Goal: Transaction & Acquisition: Purchase product/service

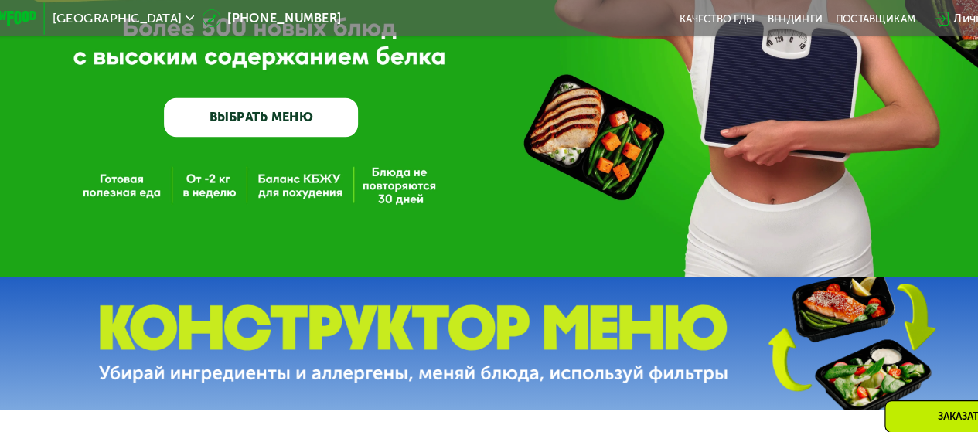
scroll to position [212, 0]
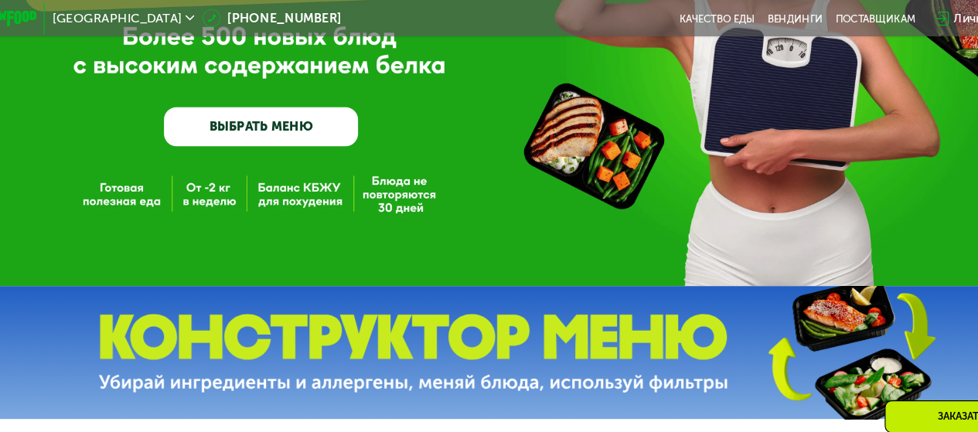
click at [319, 118] on link "ВЫБРАТЬ МЕНЮ" at bounding box center [270, 111] width 169 height 34
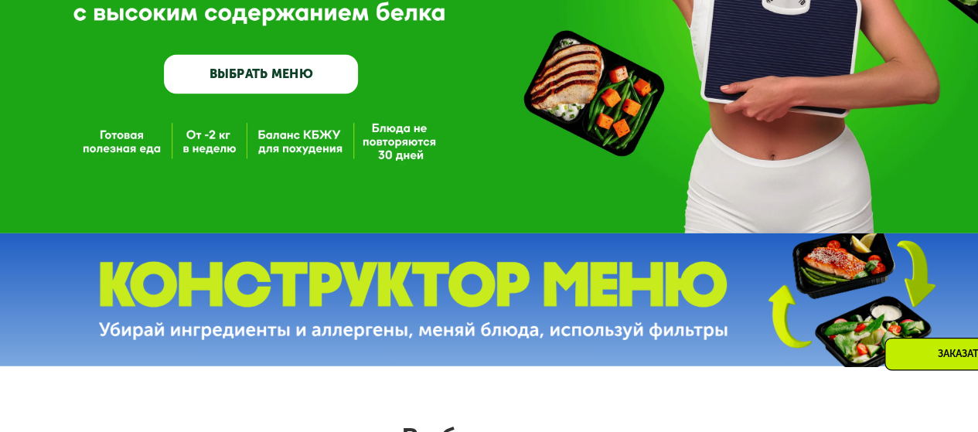
scroll to position [205, 0]
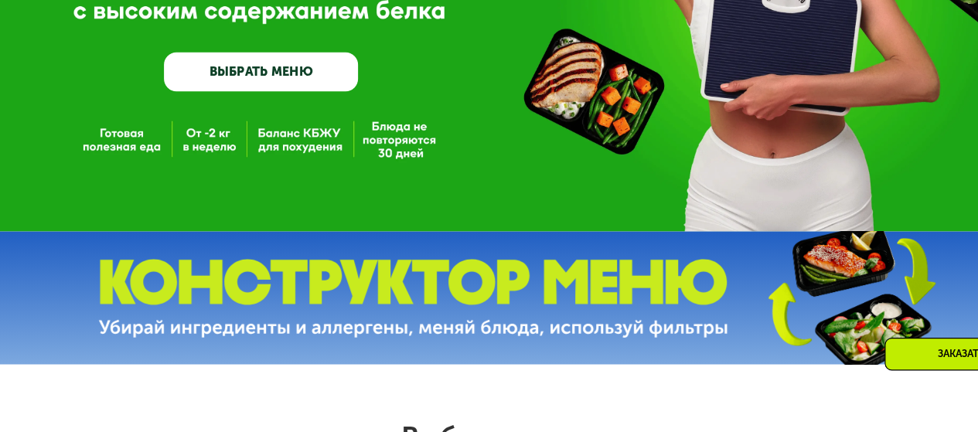
click at [438, 322] on img at bounding box center [403, 315] width 550 height 69
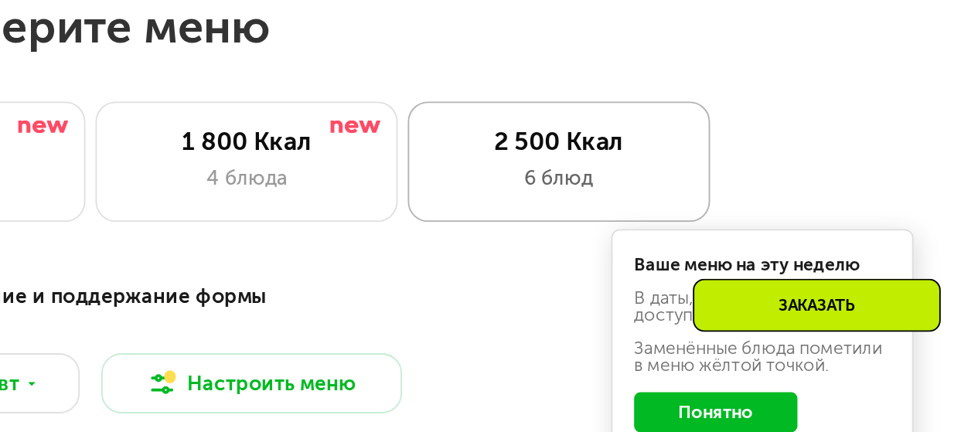
scroll to position [431, 0]
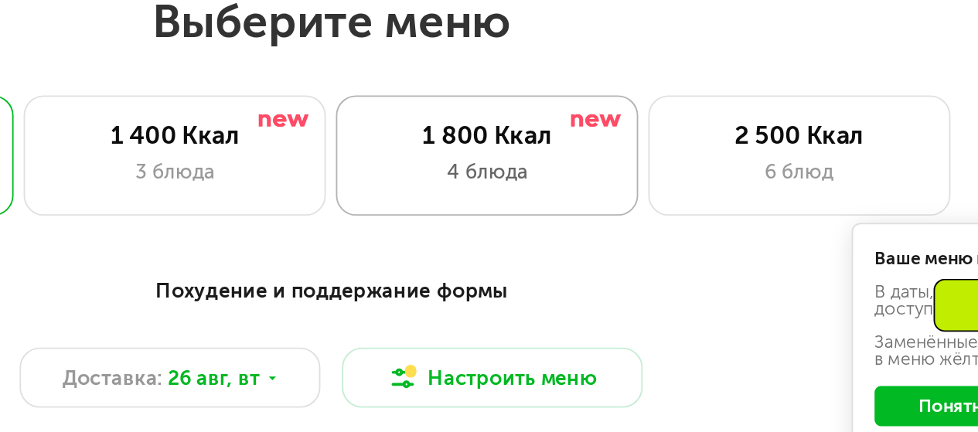
click at [660, 288] on div "1 800 Ккал 4 блюда" at bounding box center [741, 282] width 163 height 65
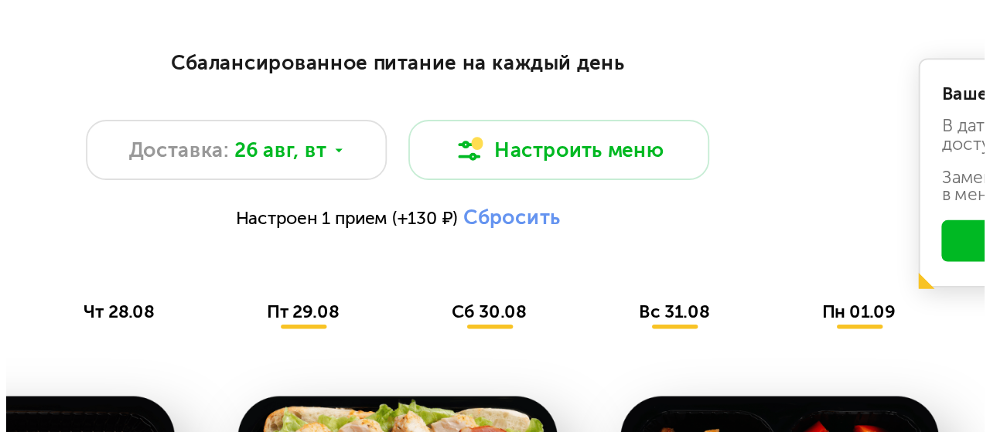
scroll to position [561, 0]
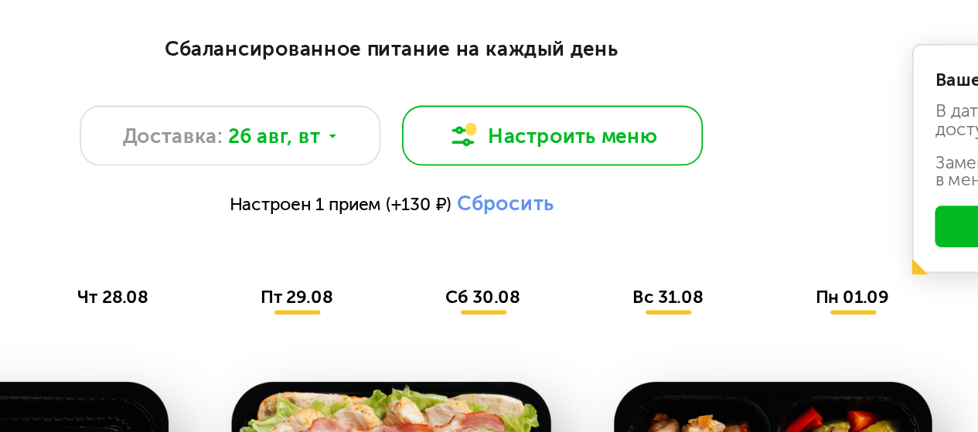
click at [601, 288] on button "Настроить меню" at bounding box center [576, 272] width 163 height 32
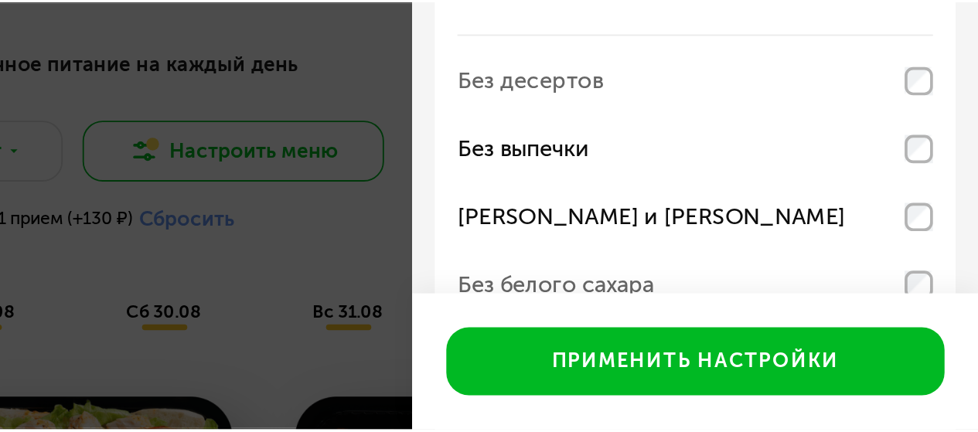
scroll to position [561, 0]
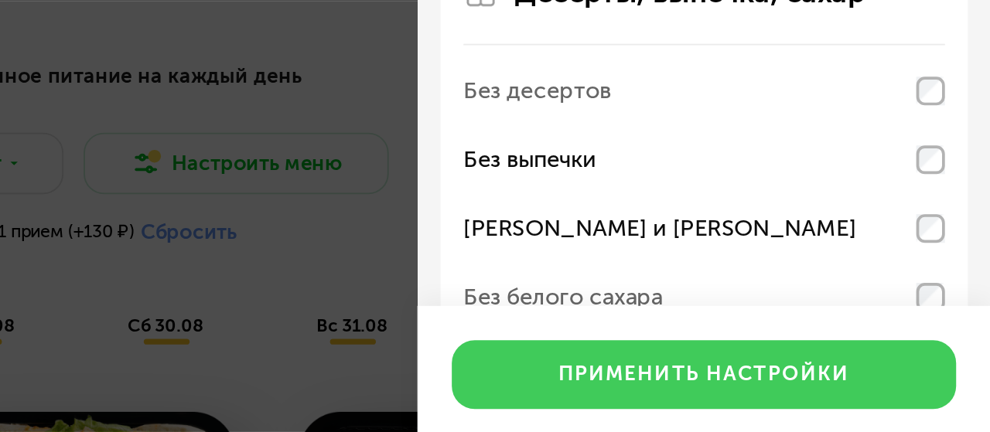
click at [767, 409] on button "Применить настройки" at bounding box center [835, 395] width 272 height 37
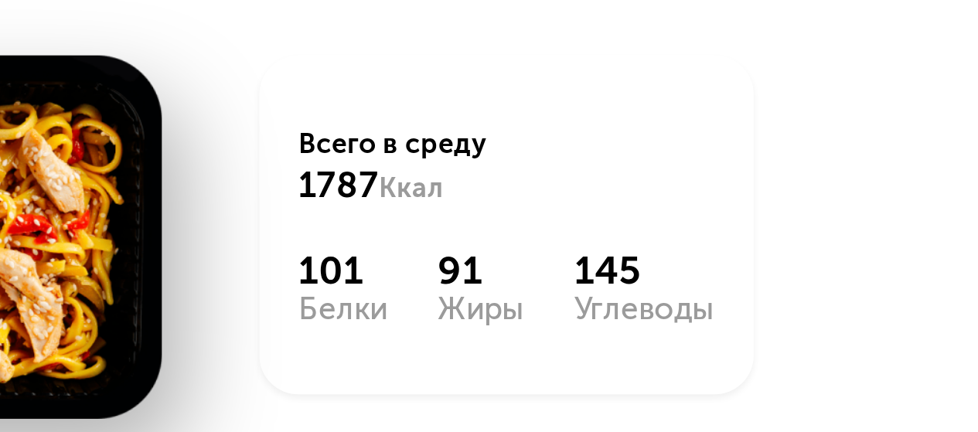
scroll to position [1104, 0]
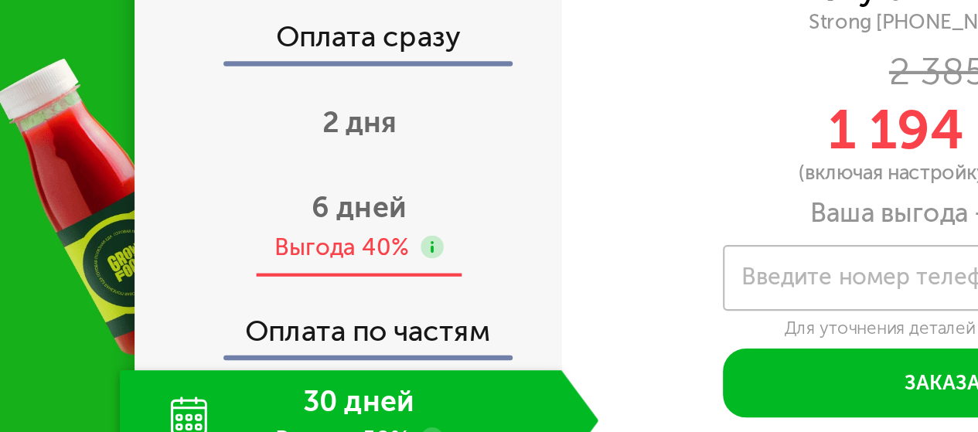
click at [315, 252] on div "6 дней Выгода 40%" at bounding box center [310, 235] width 226 height 47
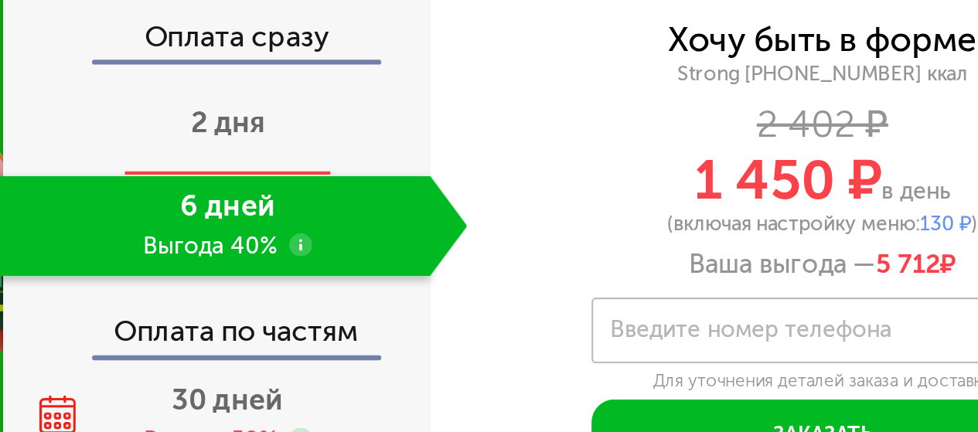
click at [360, 211] on div "2 дня" at bounding box center [310, 187] width 226 height 47
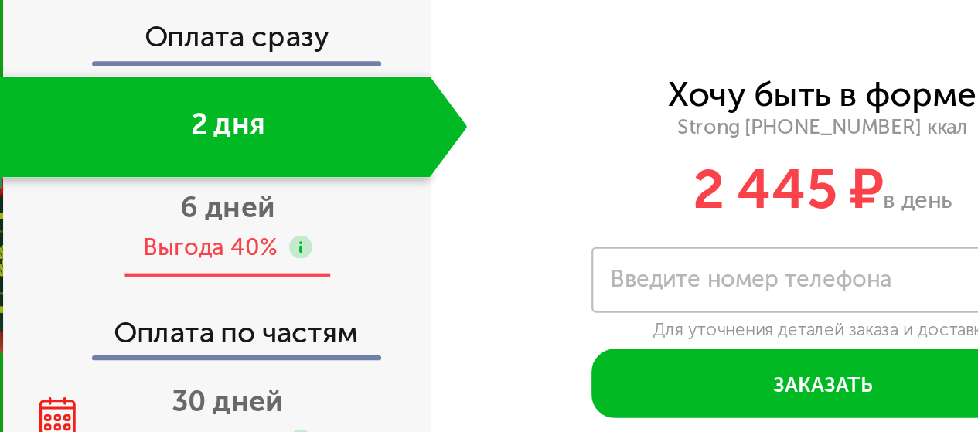
click at [355, 256] on div "6 дней Выгода 40%" at bounding box center [310, 236] width 226 height 47
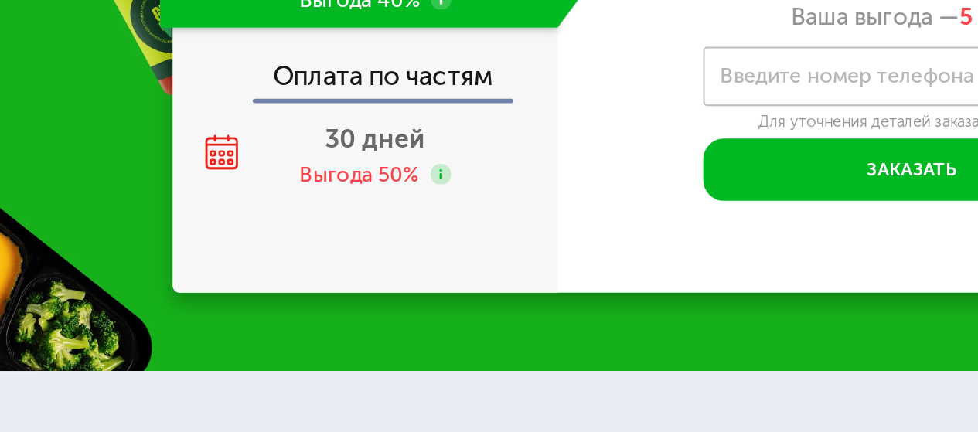
scroll to position [1573, 0]
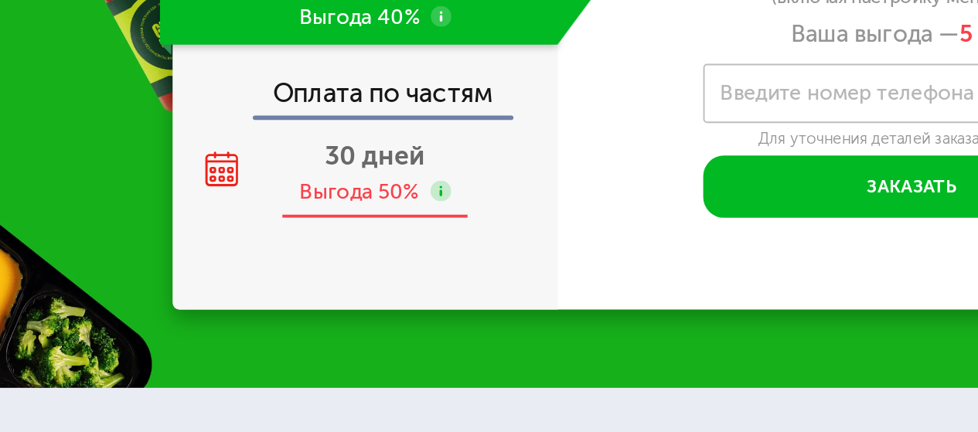
click at [312, 248] on div "Выгода 50%" at bounding box center [302, 240] width 63 height 15
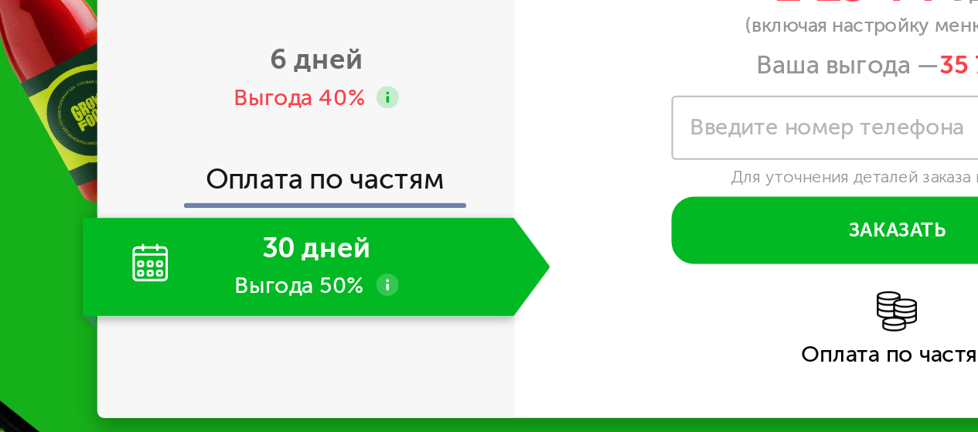
scroll to position [1509, 0]
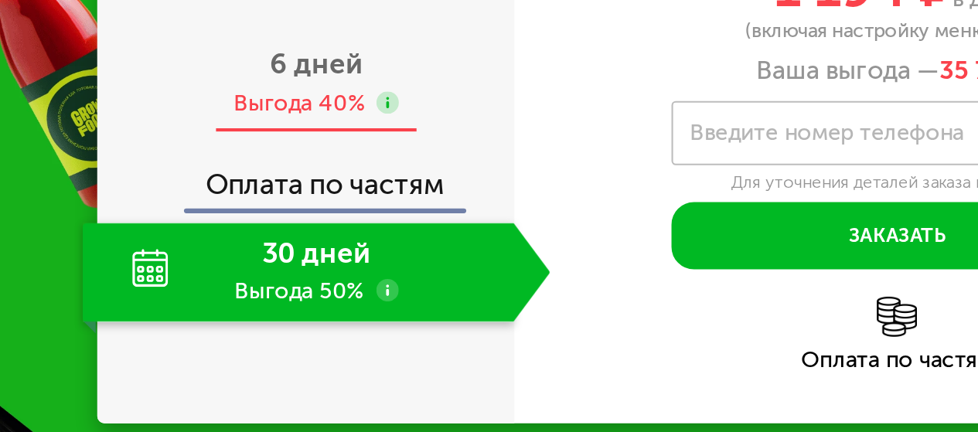
click at [286, 223] on div "Выгода 40%" at bounding box center [301, 215] width 63 height 15
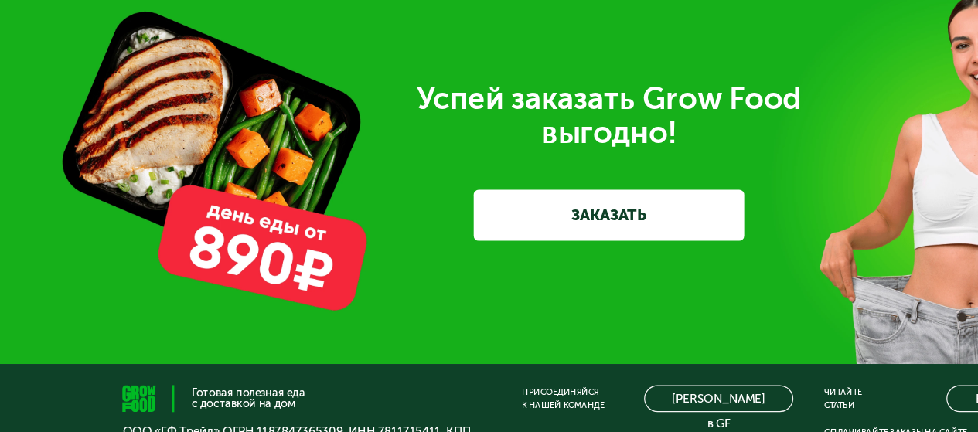
scroll to position [4033, 0]
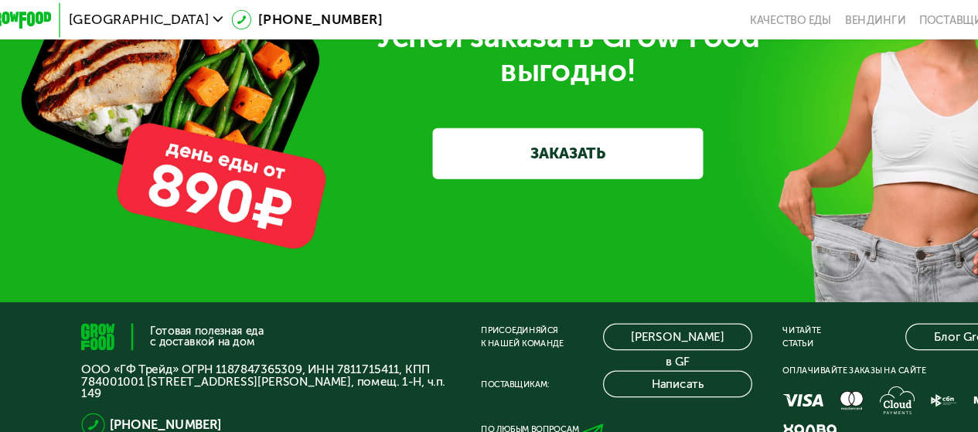
click at [469, 144] on link "ЗАКАЗАТЬ" at bounding box center [488, 123] width 217 height 41
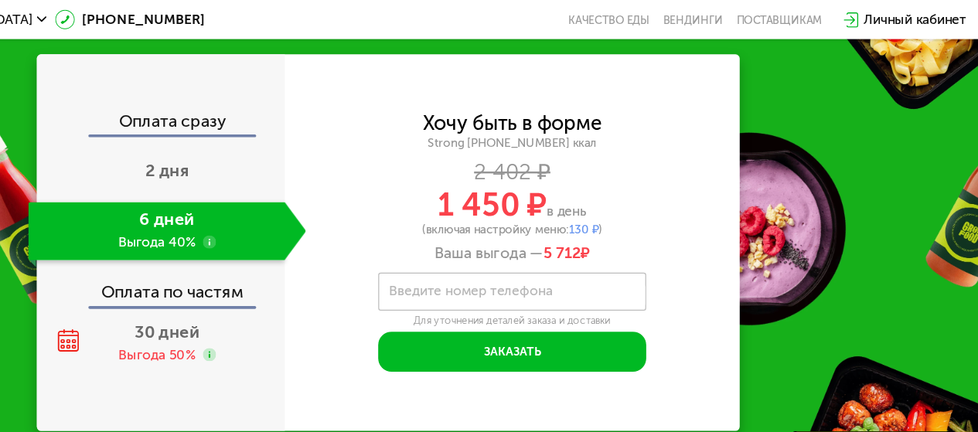
scroll to position [1525, 0]
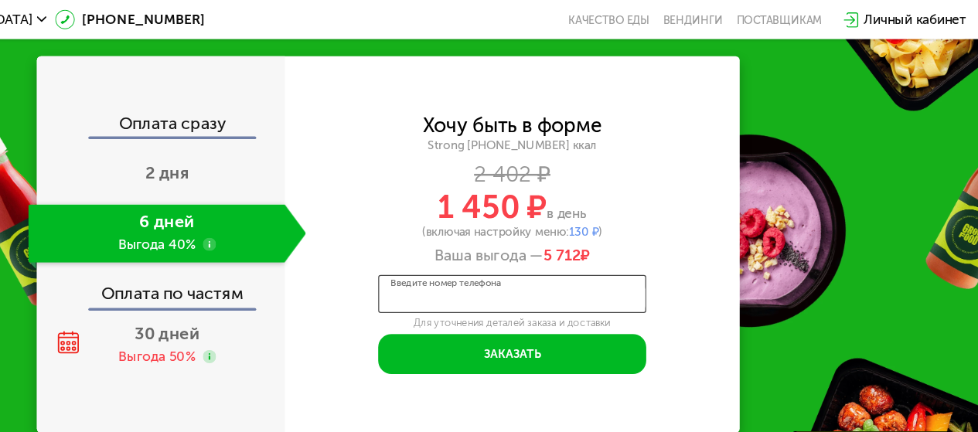
click at [645, 254] on input "Введите номер телефона" at bounding box center [589, 238] width 217 height 31
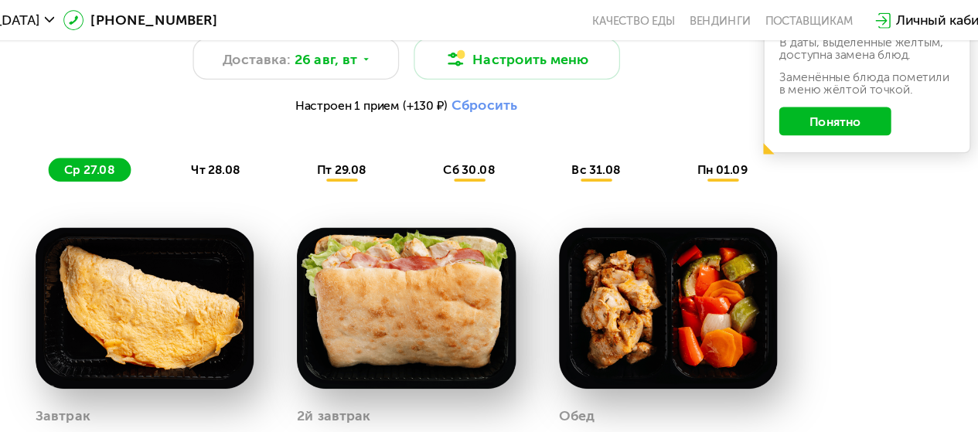
scroll to position [786, 0]
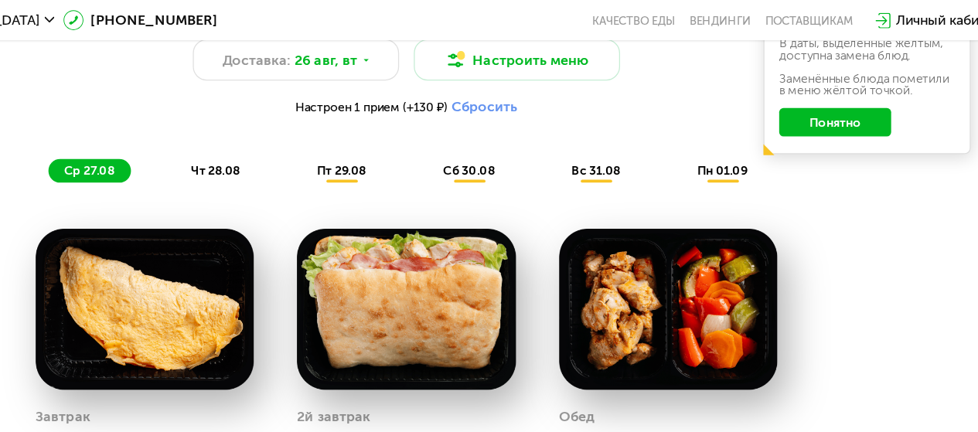
type input "****"
click at [346, 164] on div "Сбалансированное питание на каждый день Доставка: [DATE] Настроить меню Настрое…" at bounding box center [488, 323] width 837 height 677
click at [343, 140] on span "чт 28.08" at bounding box center [338, 134] width 38 height 12
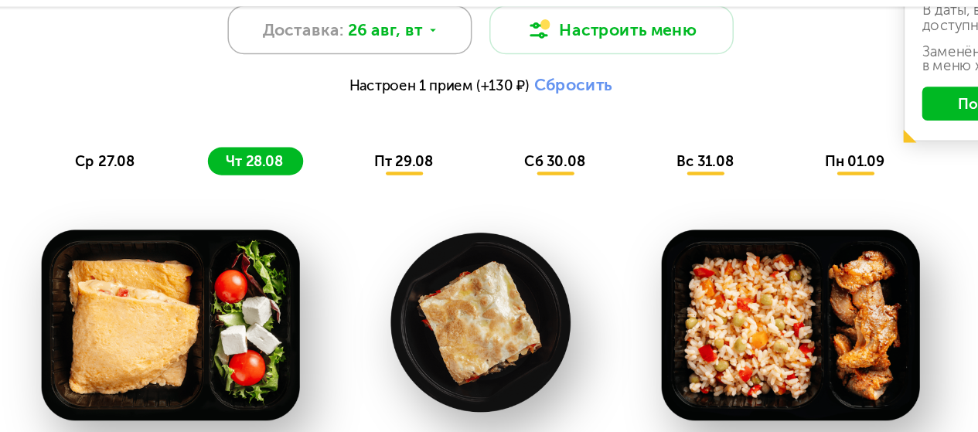
click at [456, 63] on div "Доставка: [DATE]" at bounding box center [402, 47] width 163 height 32
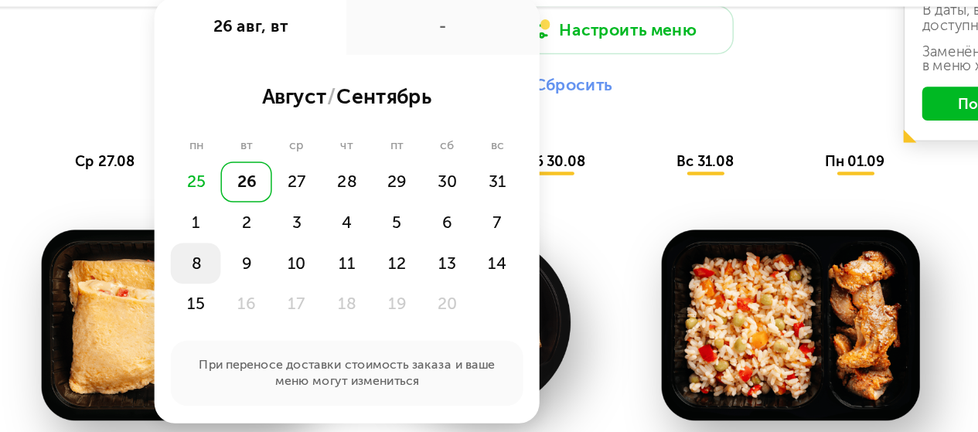
click at [316, 214] on div "8" at bounding box center [332, 202] width 33 height 27
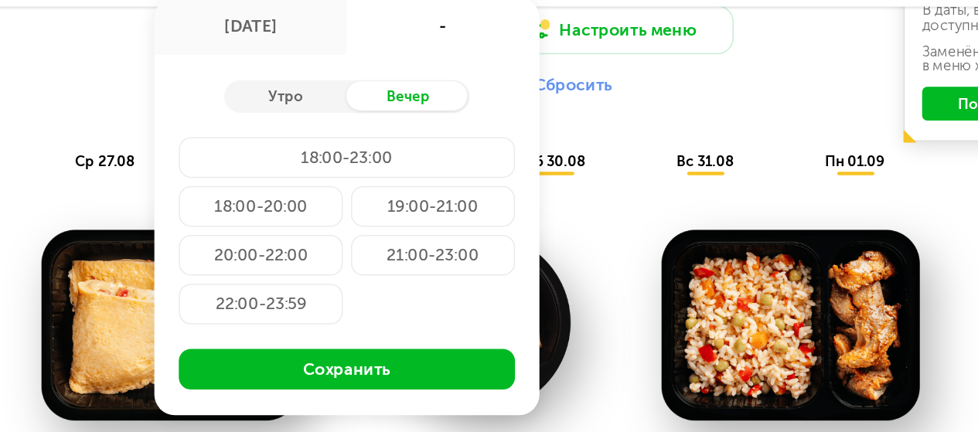
click at [193, 87] on div "Настроен 1 прием (+130 ₽) Сбросить" at bounding box center [489, 84] width 804 height 14
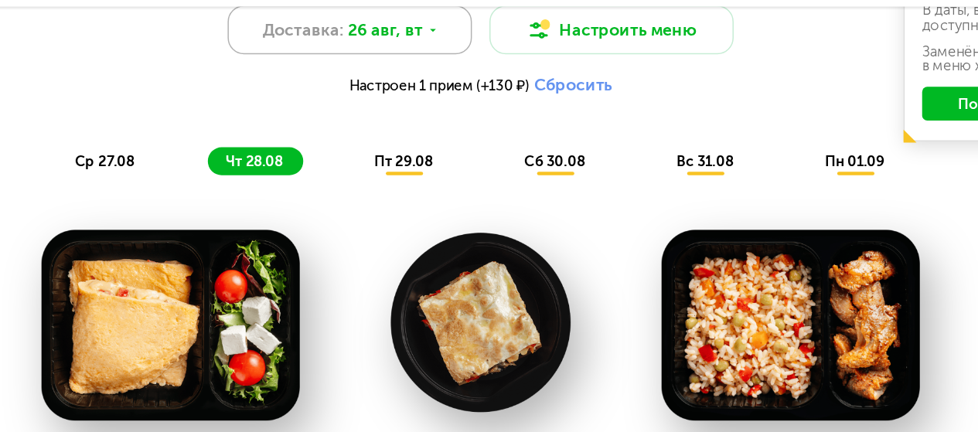
click at [354, 56] on span "Доставка:" at bounding box center [371, 47] width 54 height 16
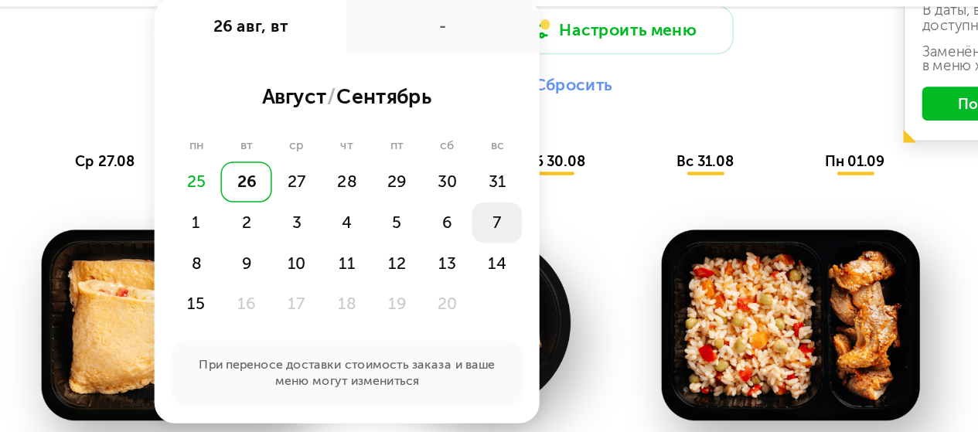
click at [316, 189] on div "7" at bounding box center [299, 202] width 33 height 27
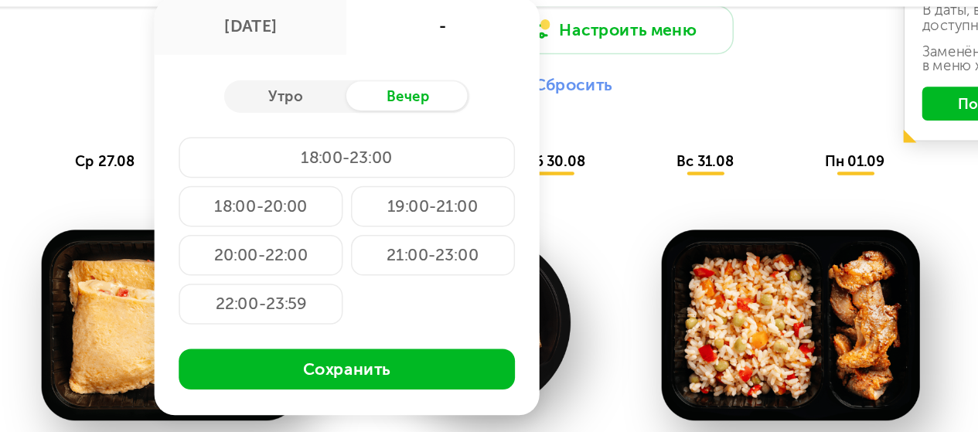
click at [403, 210] on div "20:00-22:00" at bounding box center [457, 196] width 109 height 27
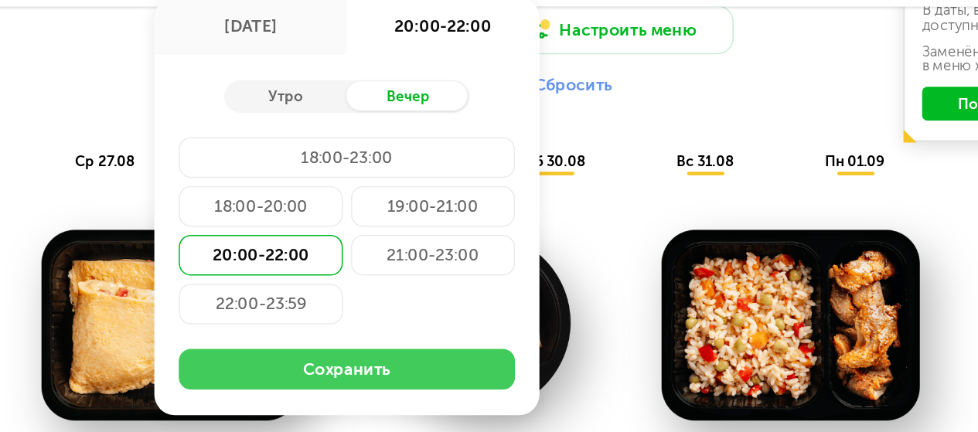
click at [424, 276] on button "Сохранить" at bounding box center [399, 272] width 223 height 27
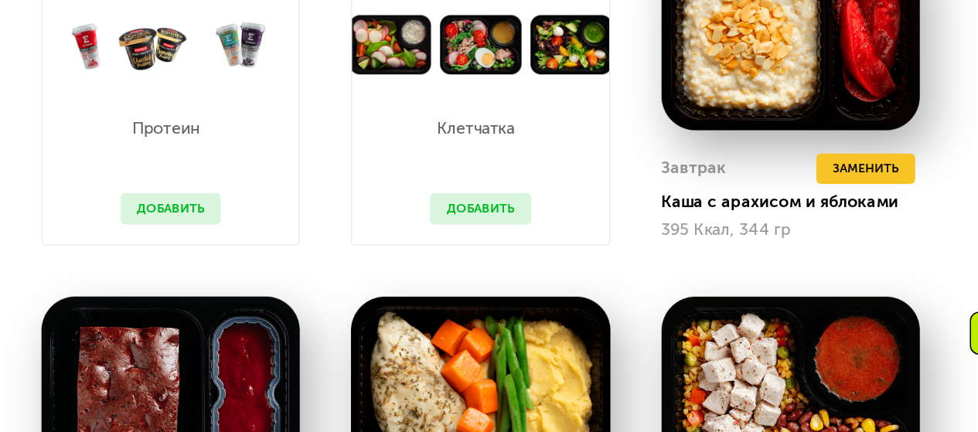
scroll to position [864, 0]
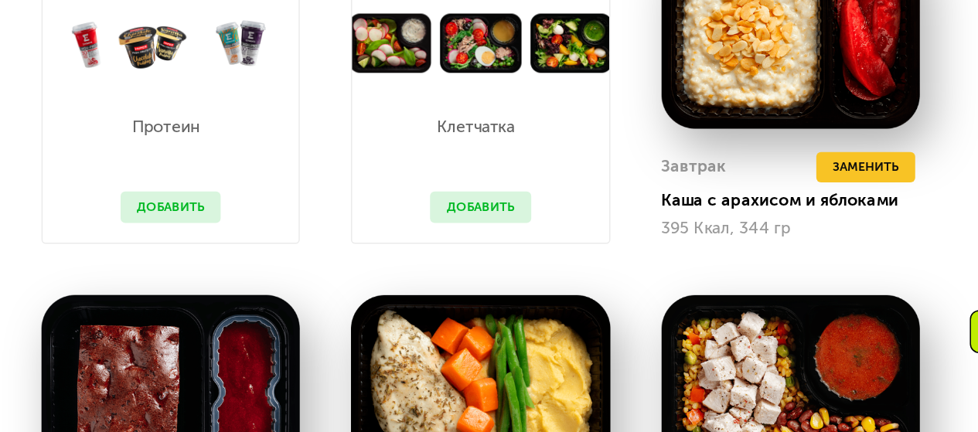
click at [290, 288] on button "Добавить" at bounding box center [283, 281] width 66 height 20
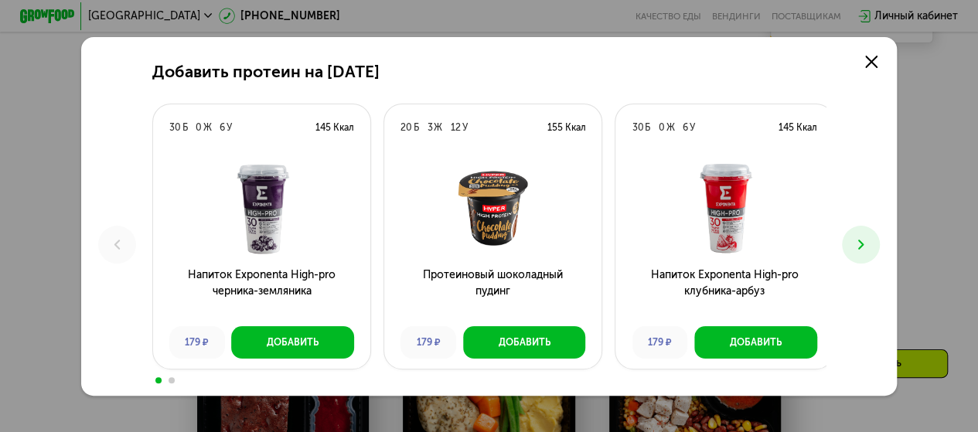
click at [857, 240] on button at bounding box center [861, 245] width 38 height 38
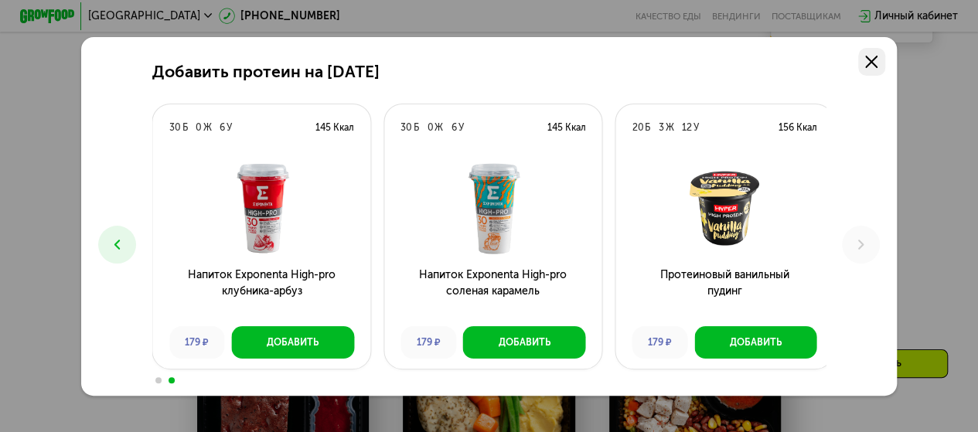
click at [877, 64] on use at bounding box center [871, 62] width 12 height 12
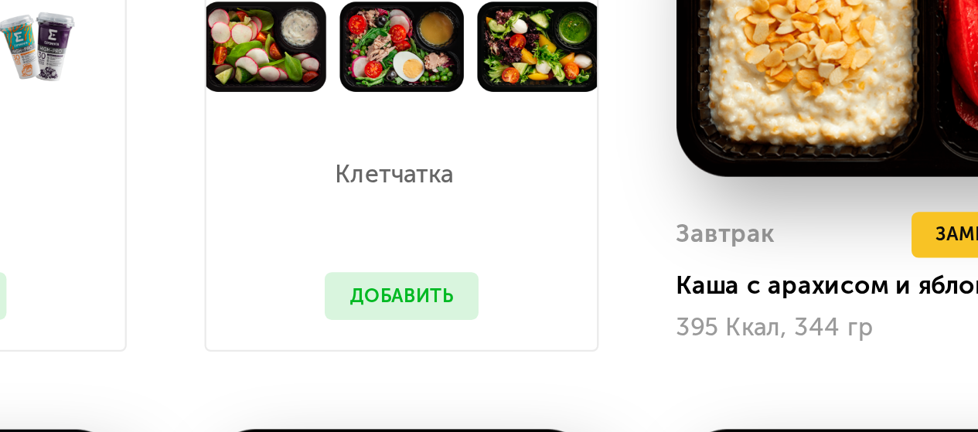
scroll to position [952, 0]
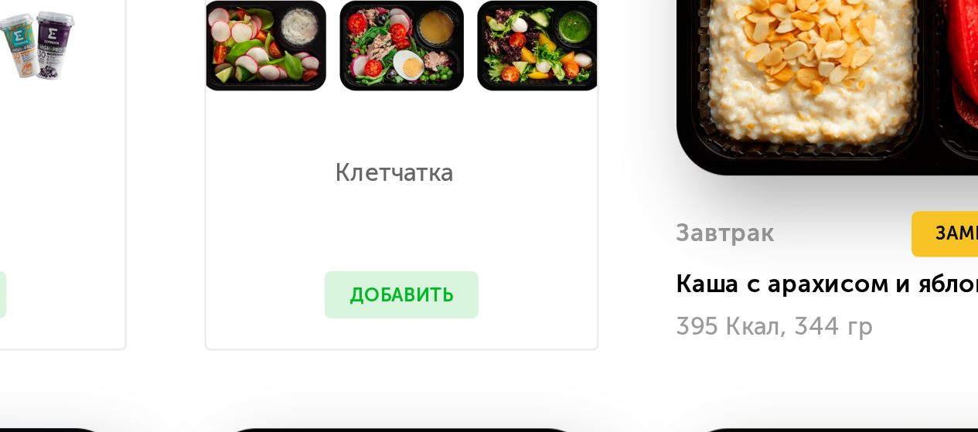
click at [505, 203] on button "Добавить" at bounding box center [488, 192] width 66 height 20
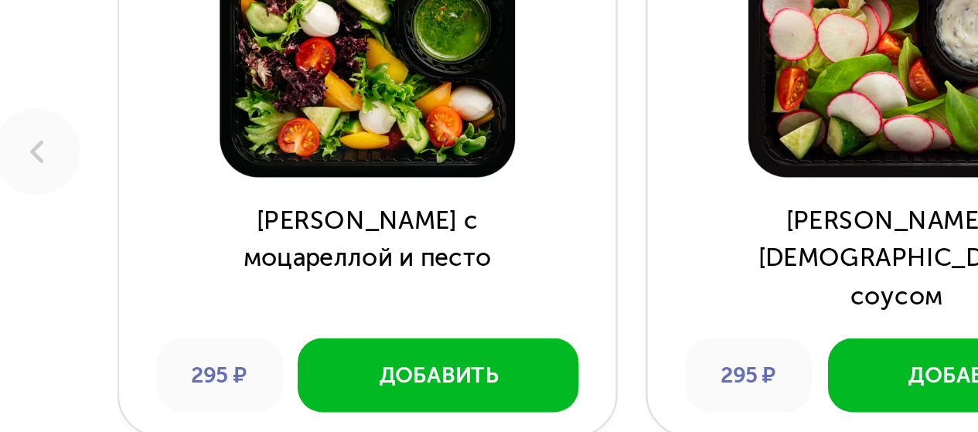
scroll to position [952, 0]
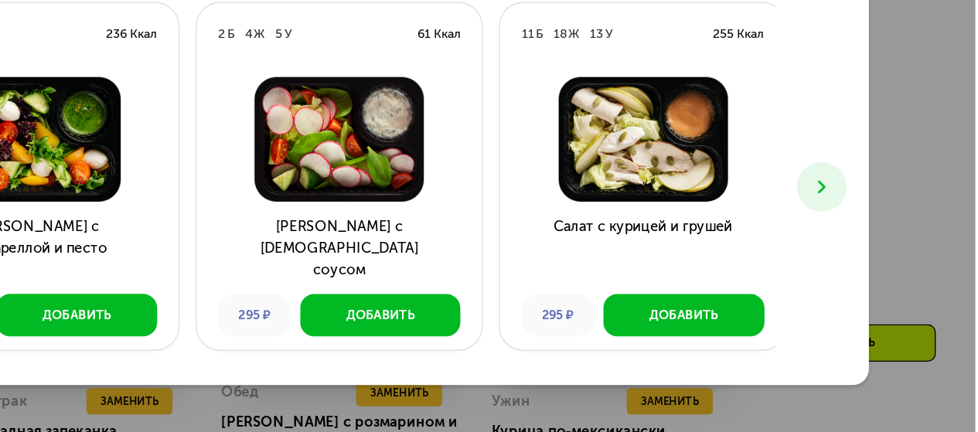
click at [864, 249] on use at bounding box center [860, 245] width 5 height 10
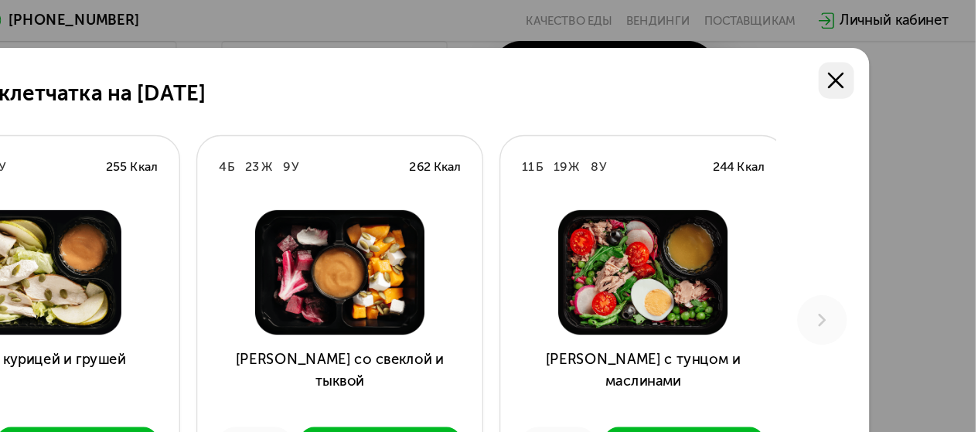
click at [885, 50] on link at bounding box center [871, 61] width 27 height 27
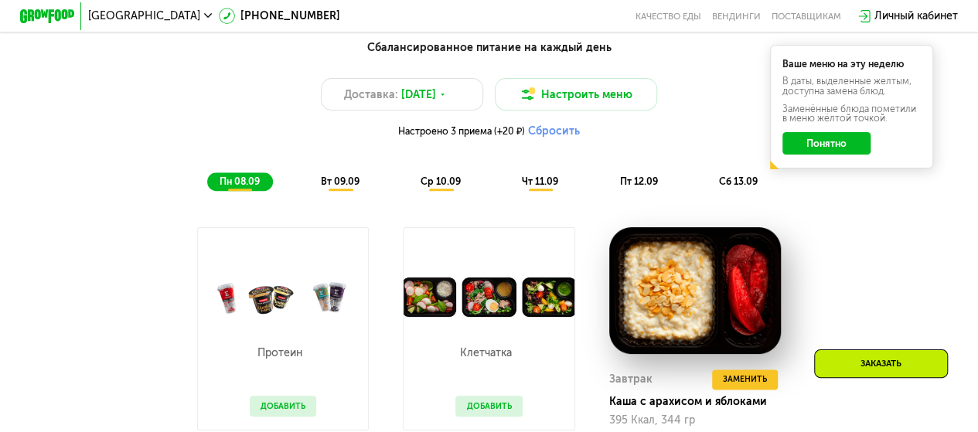
scroll to position [687, 0]
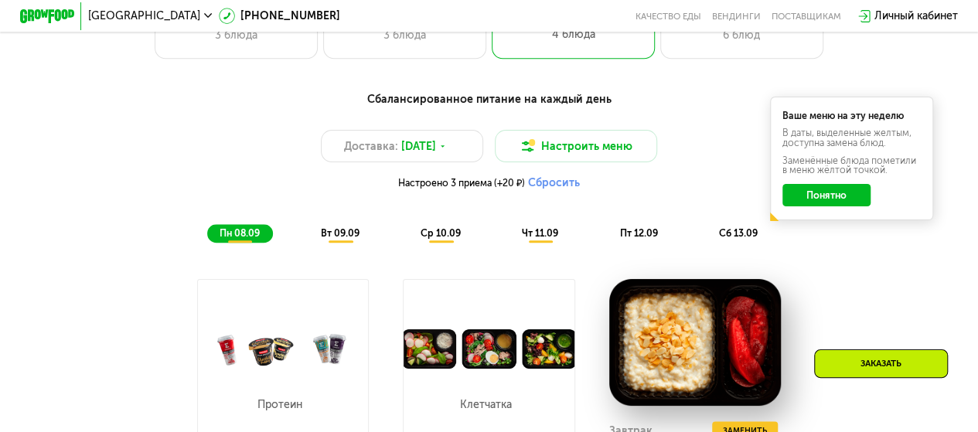
click at [408, 233] on div "вт 09.09" at bounding box center [441, 233] width 66 height 19
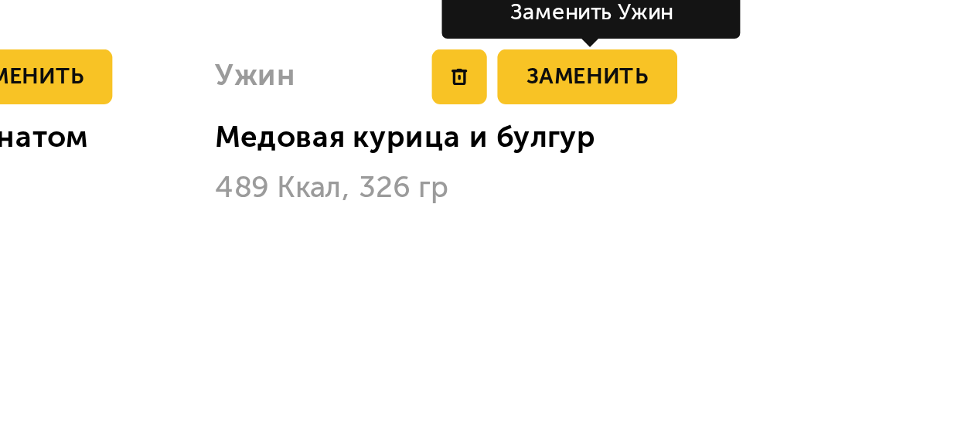
scroll to position [1126, 0]
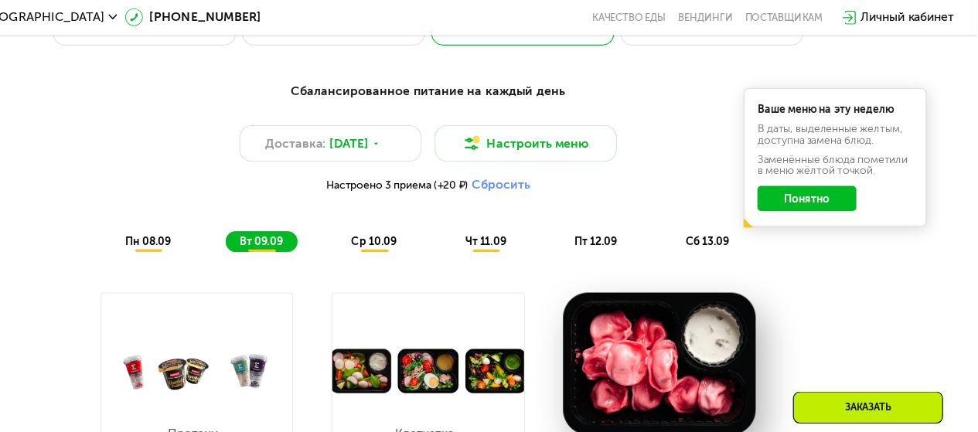
click at [451, 221] on span "ср 10.09" at bounding box center [441, 216] width 40 height 12
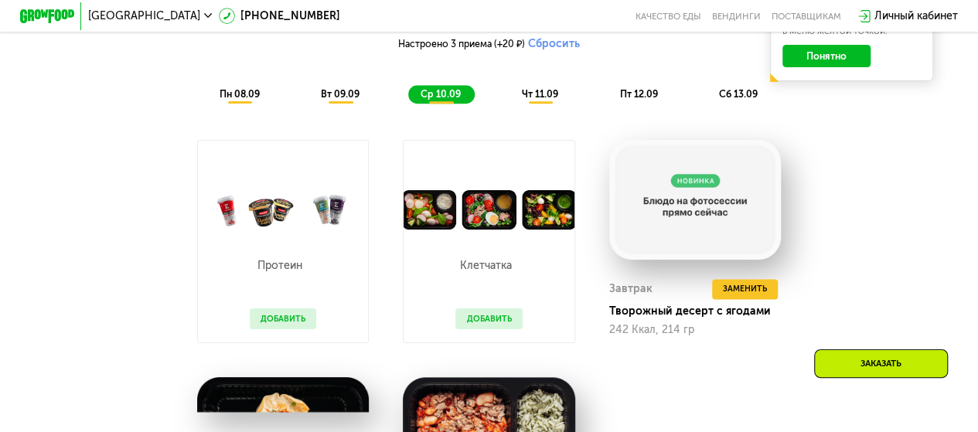
scroll to position [636, 0]
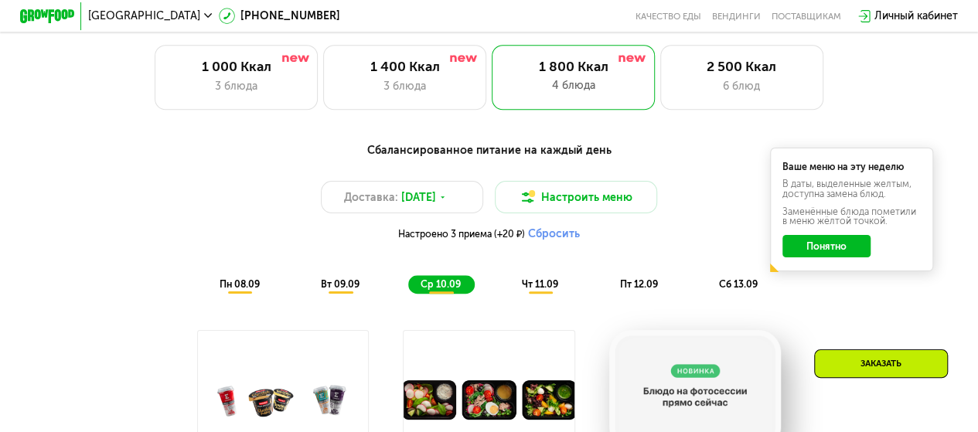
click at [546, 287] on span "чт 11.09" at bounding box center [540, 284] width 36 height 12
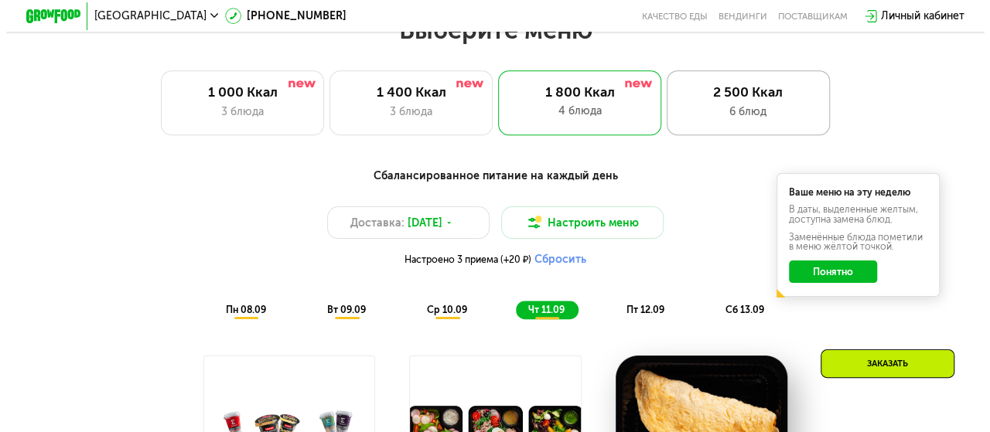
scroll to position [611, 0]
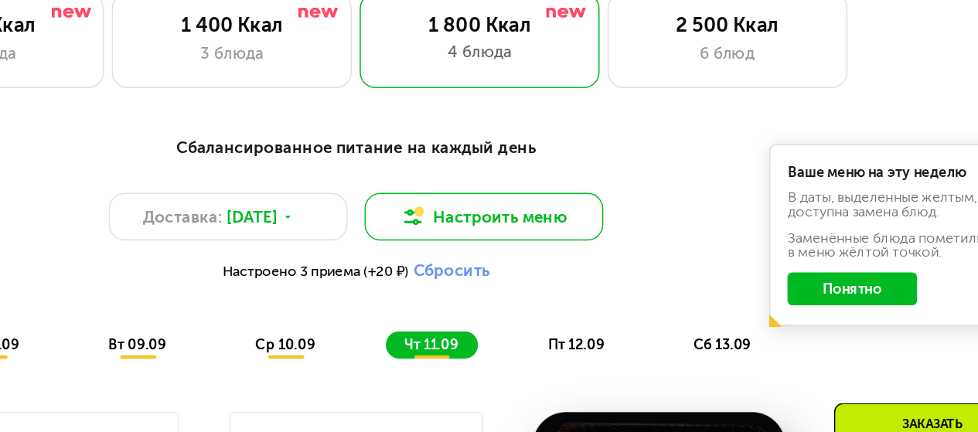
click at [578, 223] on button "Настроить меню" at bounding box center [576, 222] width 163 height 32
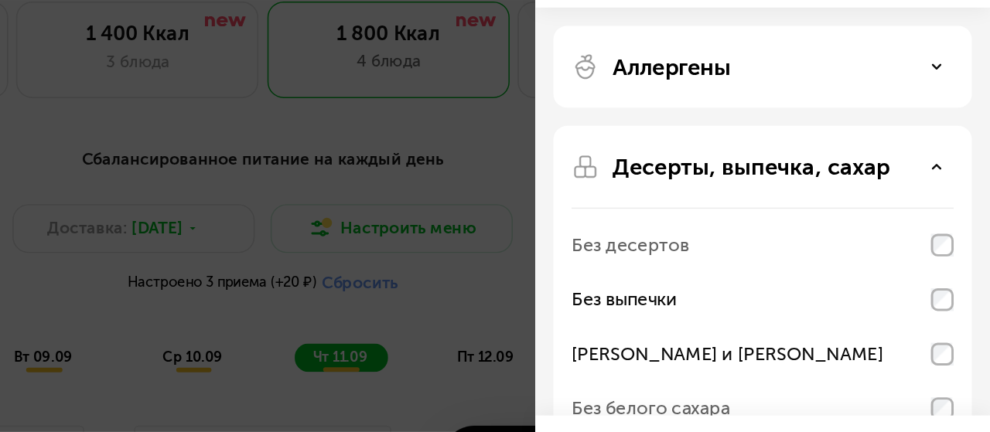
scroll to position [34, 0]
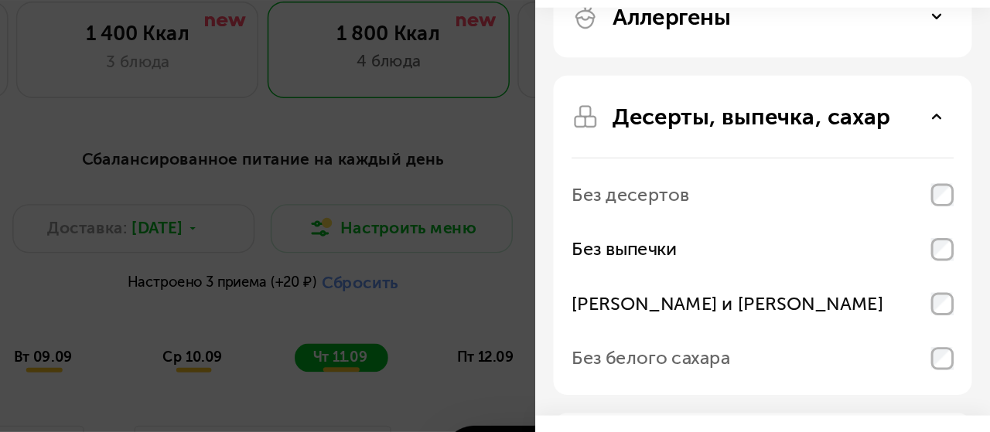
click at [954, 161] on div "Десерты, выпечка, сахар" at bounding box center [835, 154] width 260 height 19
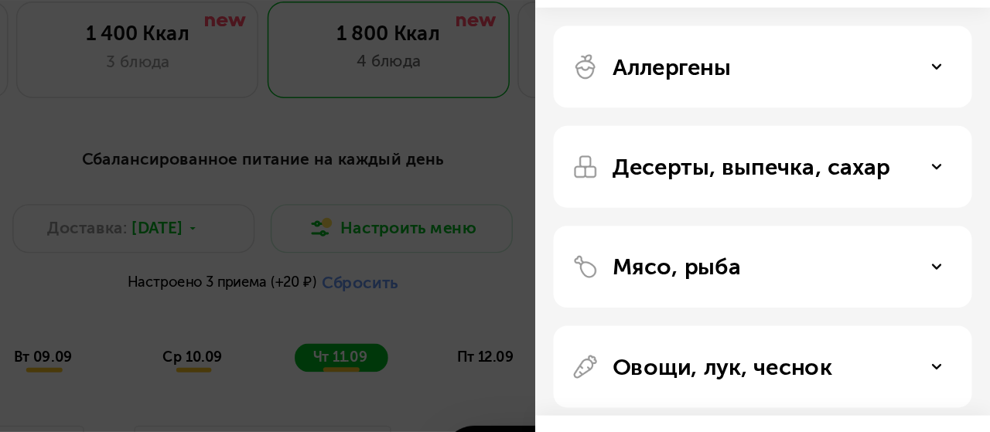
scroll to position [611, 0]
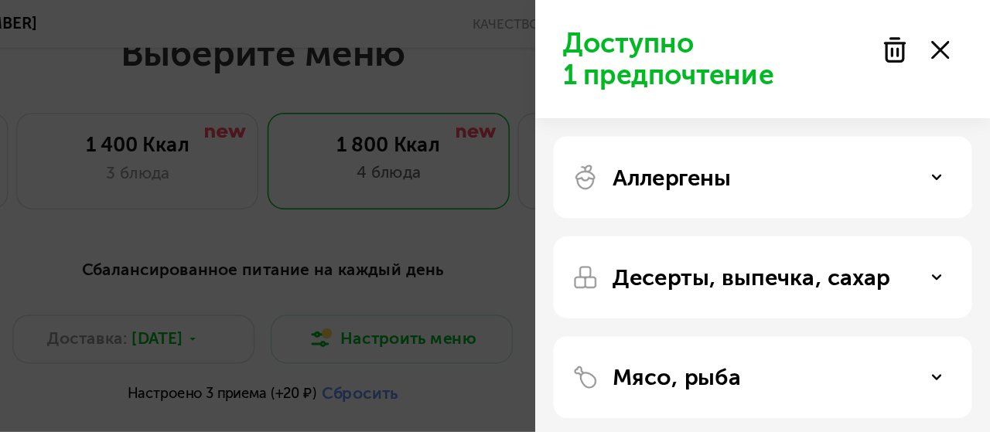
click at [946, 118] on div "Аллергены" at bounding box center [835, 120] width 260 height 19
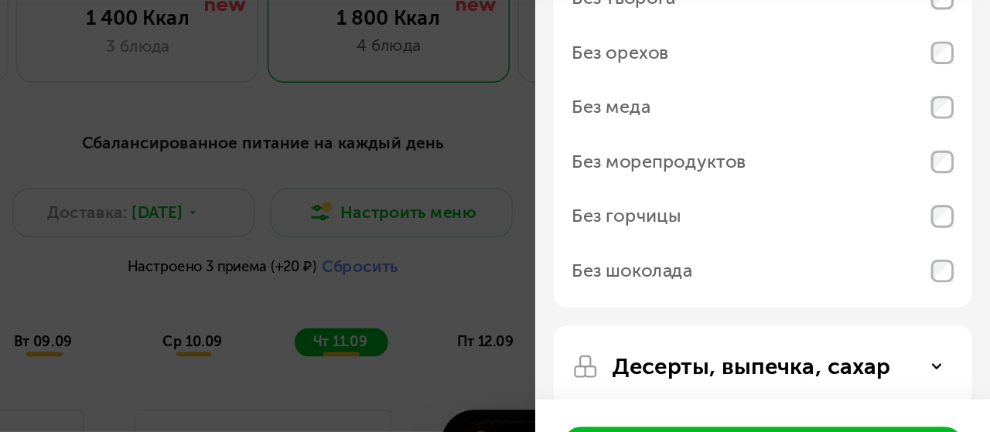
scroll to position [0, 0]
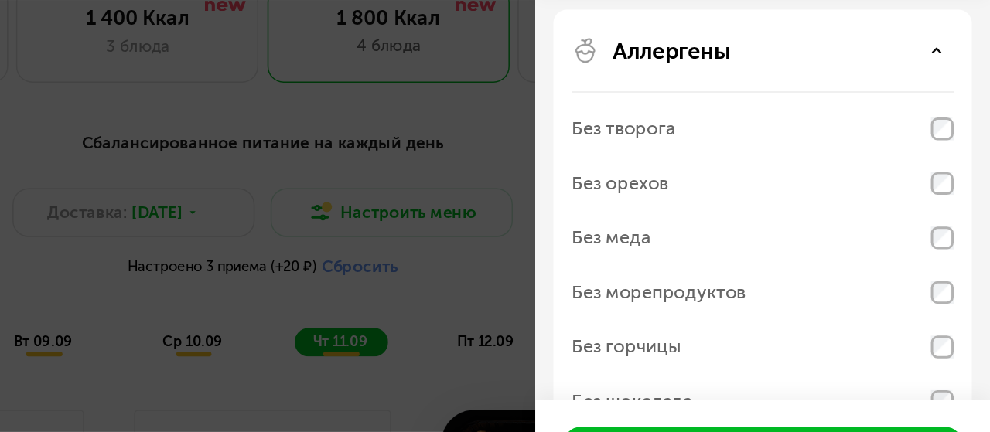
click at [942, 126] on div "Аллергены" at bounding box center [835, 120] width 260 height 19
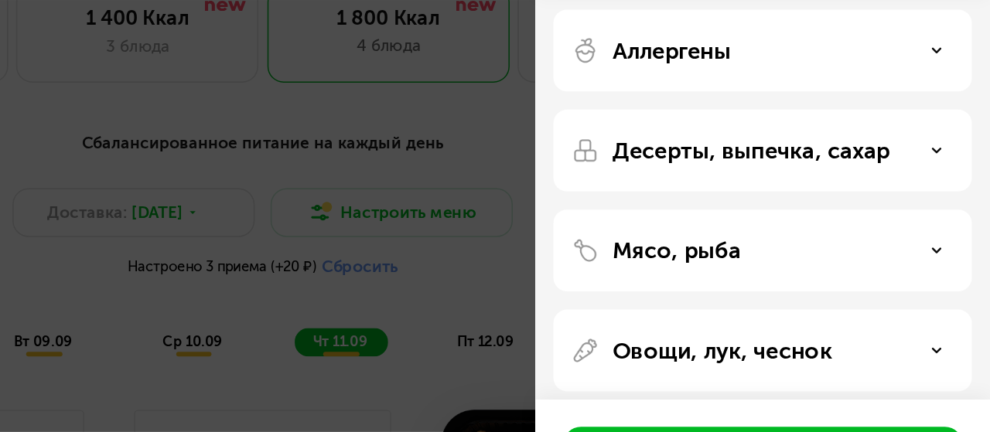
scroll to position [77, 0]
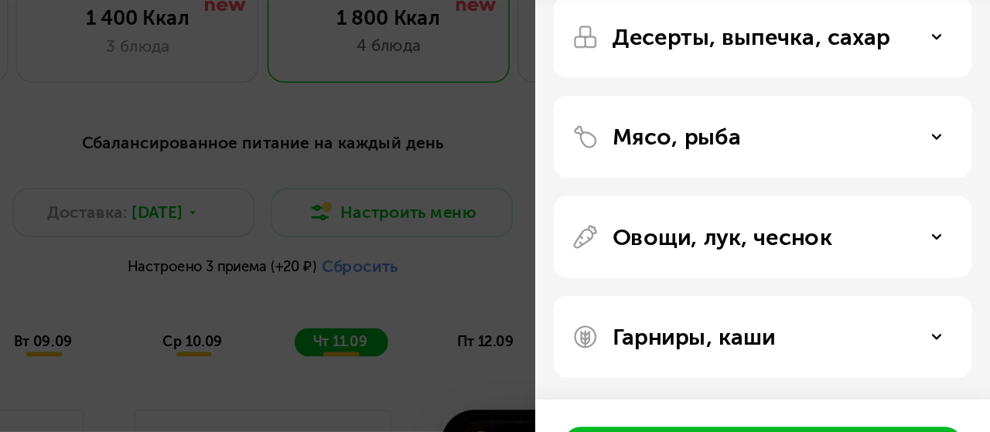
click at [948, 315] on div "Гарниры, каши" at bounding box center [835, 315] width 260 height 19
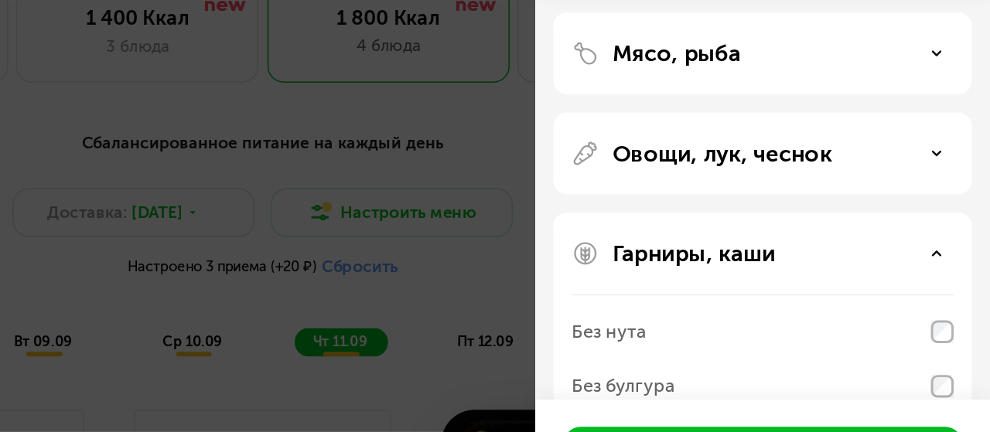
scroll to position [136, 0]
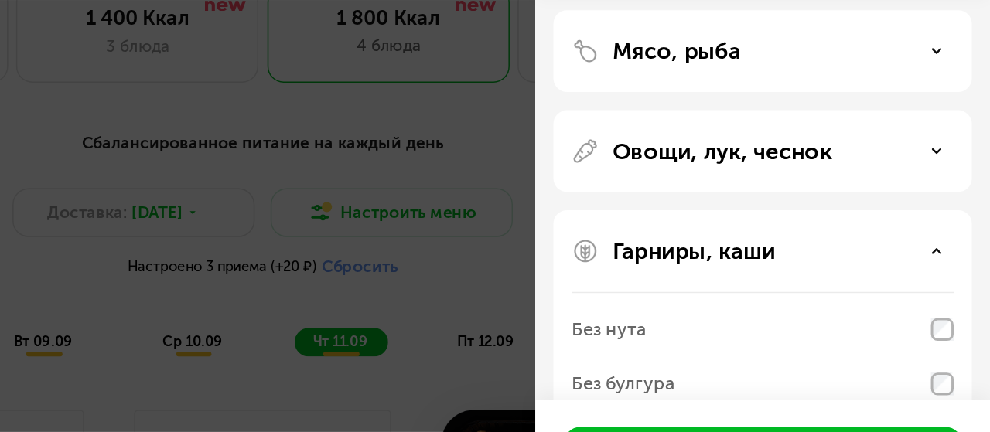
click at [957, 255] on div "Гарниры, каши" at bounding box center [835, 256] width 260 height 19
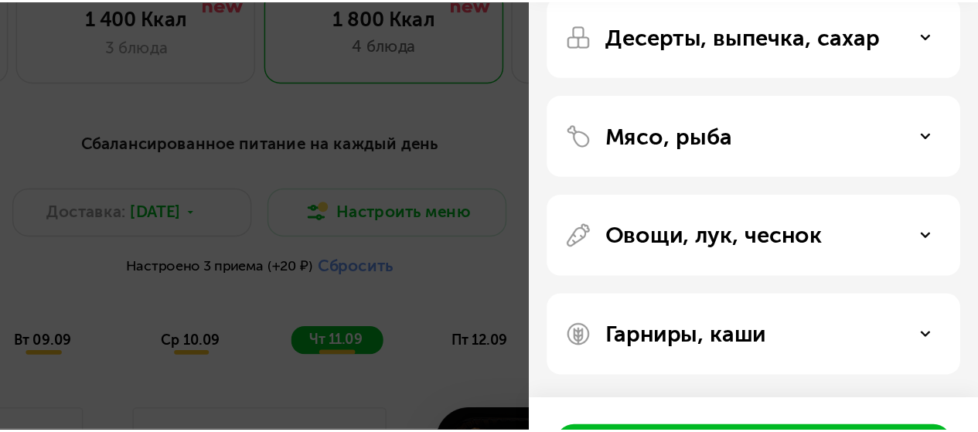
scroll to position [77, 0]
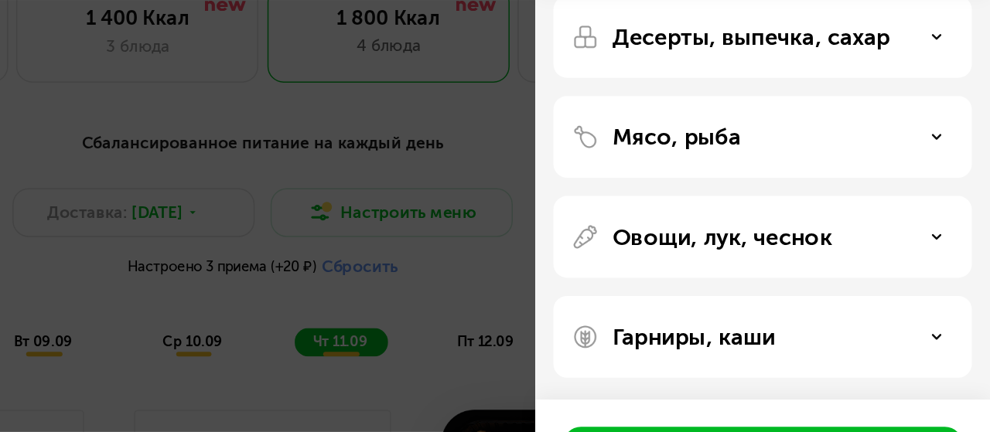
click at [623, 267] on div "Доступно 1 предпочтение Аллергены Десерты, выпечка, сахар Мясо, рыба Овощи, лук…" at bounding box center [495, 216] width 990 height 432
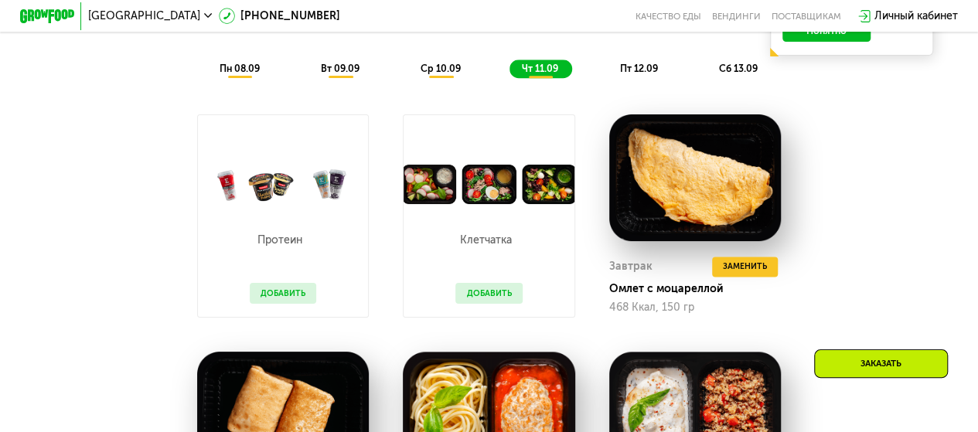
scroll to position [736, 0]
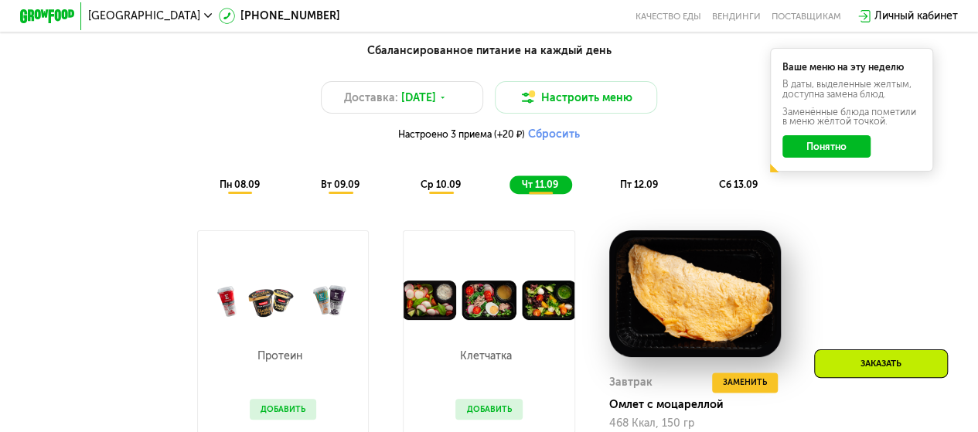
click at [646, 190] on span "пт 12.09" at bounding box center [638, 185] width 38 height 12
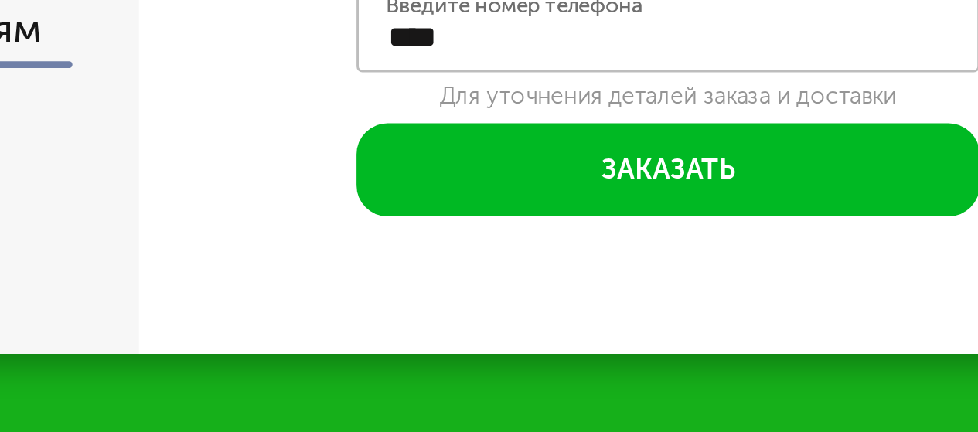
scroll to position [1549, 0]
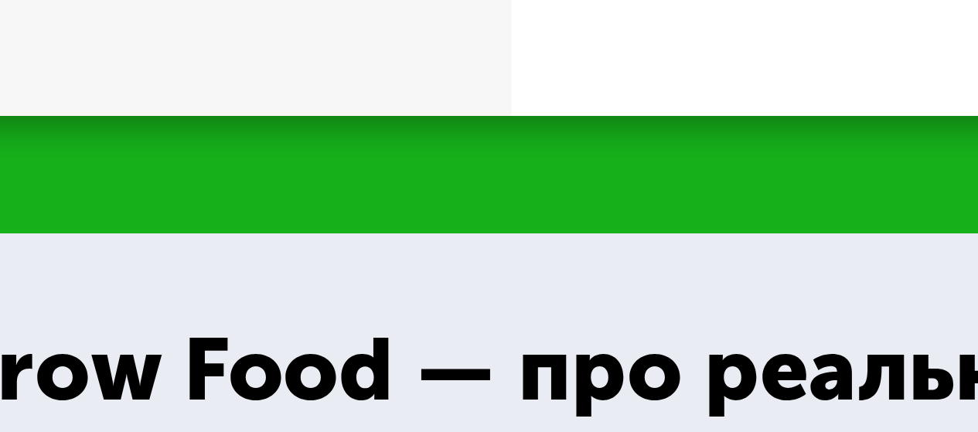
click at [363, 202] on div "30 дней Выгода 50%" at bounding box center [310, 178] width 226 height 47
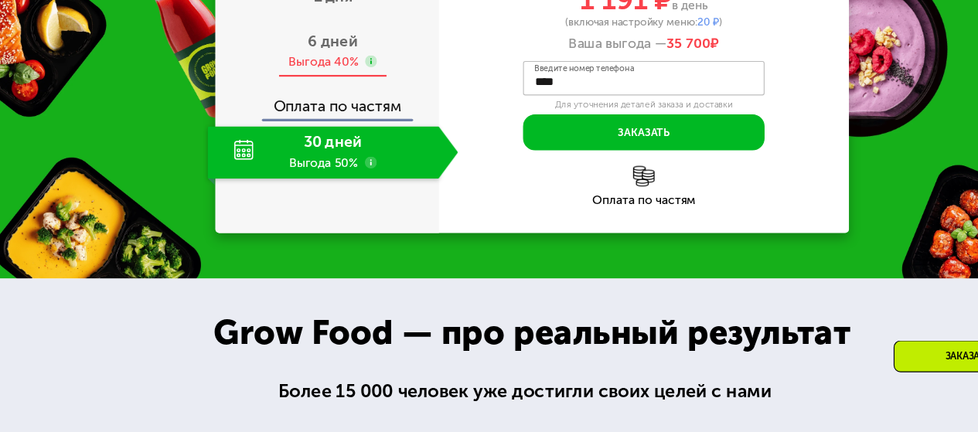
scroll to position [1547, 0]
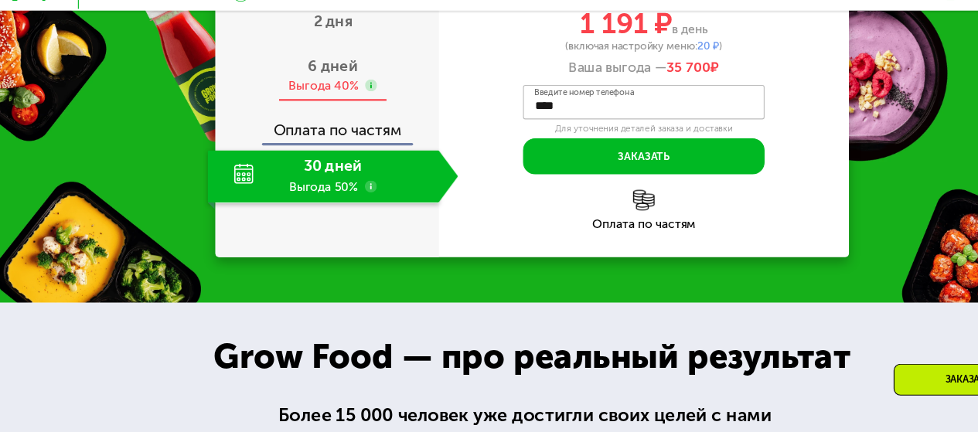
click at [309, 90] on span "6 дней" at bounding box center [310, 81] width 45 height 17
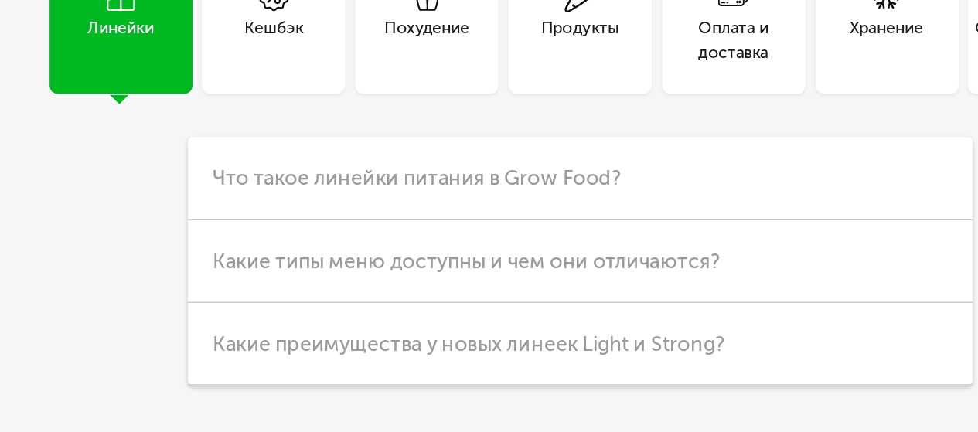
scroll to position [3401, 0]
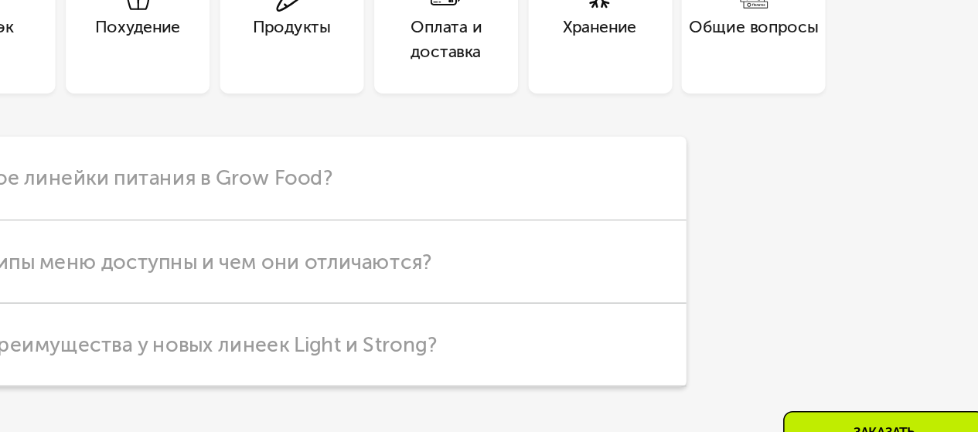
click at [773, 120] on div "Общие вопросы" at bounding box center [794, 103] width 86 height 32
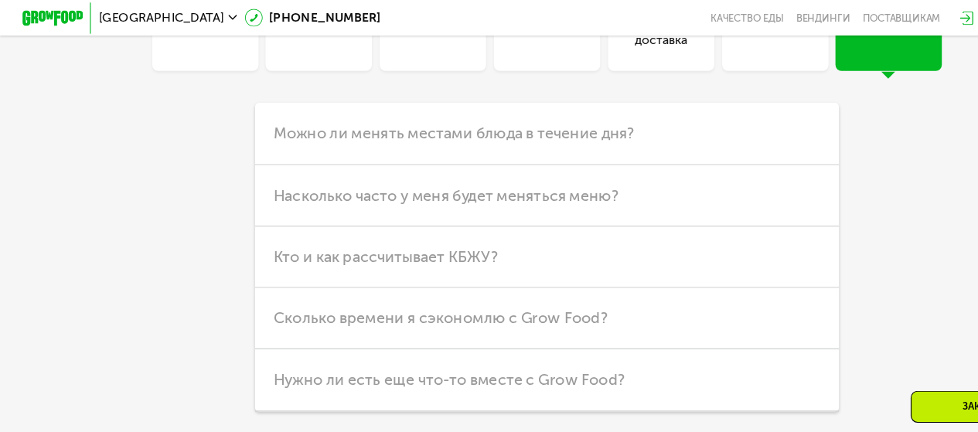
scroll to position [3471, 0]
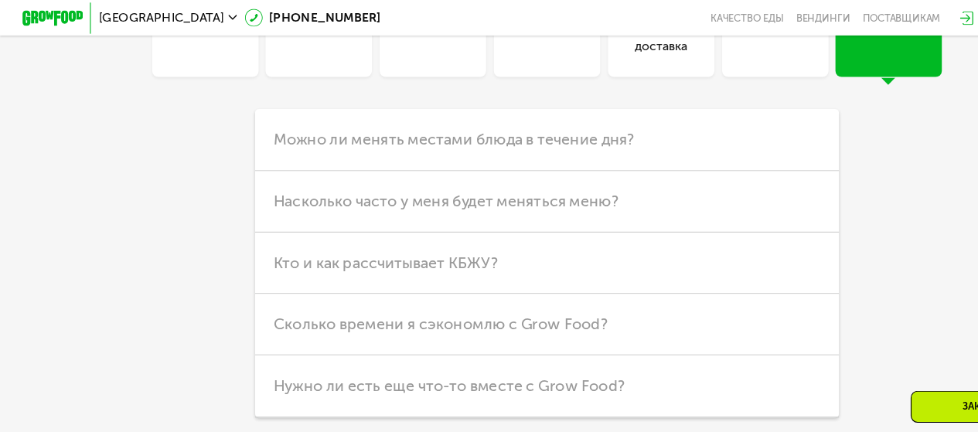
click at [689, 49] on div "Хранение" at bounding box center [693, 33] width 49 height 32
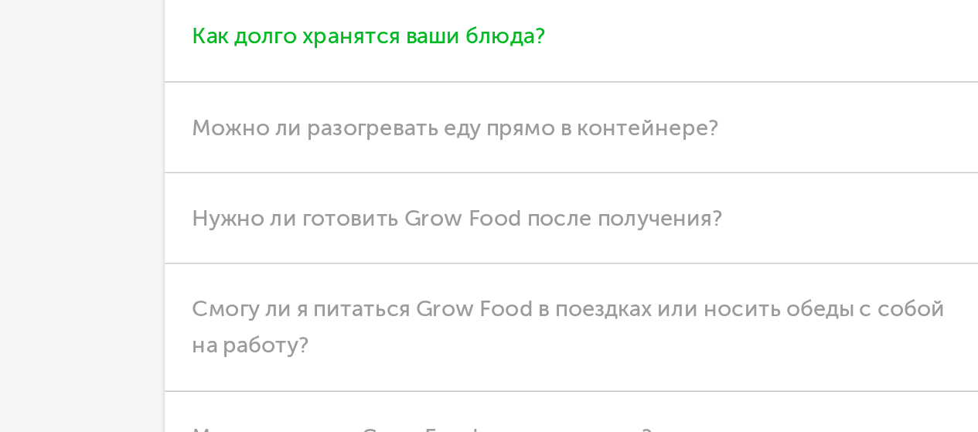
click at [399, 133] on span "Как долго хранятся ваши блюда?" at bounding box center [350, 124] width 213 height 17
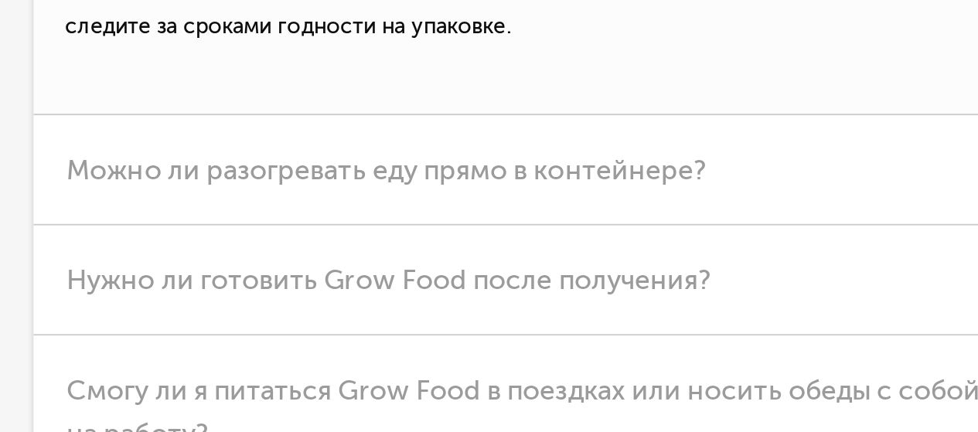
scroll to position [3471, 0]
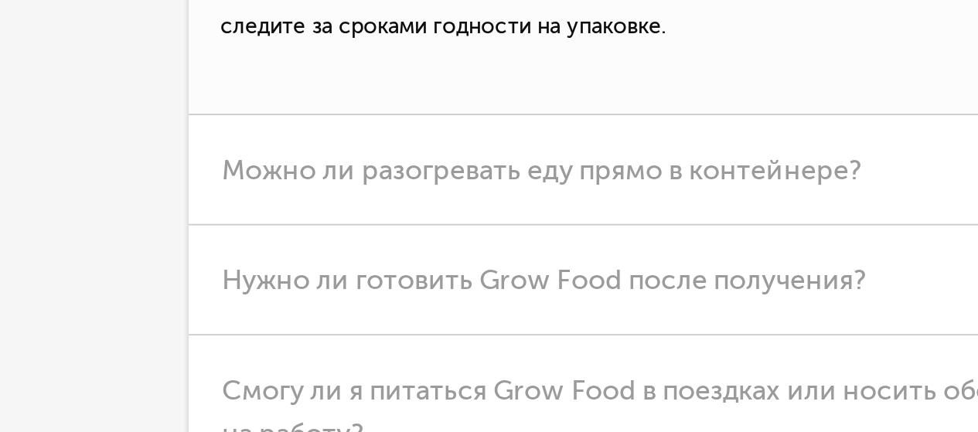
click at [364, 152] on h3 "Как долго хранятся ваши блюда?" at bounding box center [489, 124] width 522 height 55
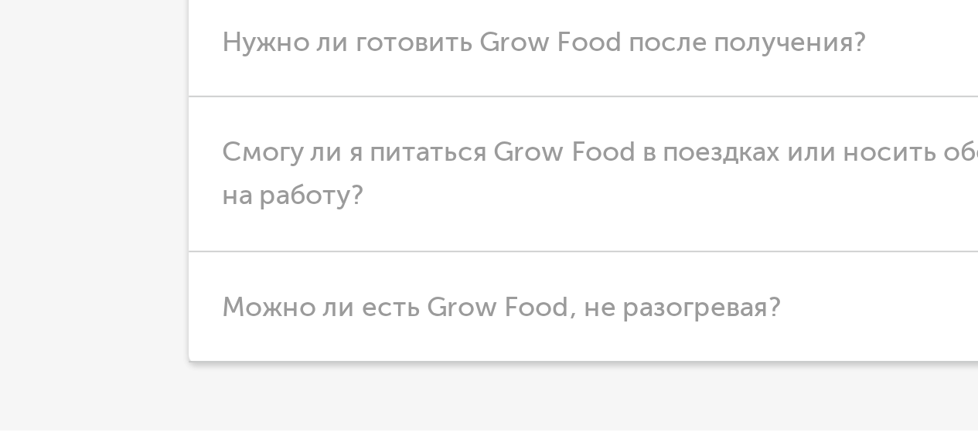
scroll to position [3471, 0]
click at [404, 189] on span "Можно ли разогревать еду прямо в контейнере?" at bounding box center [403, 180] width 319 height 17
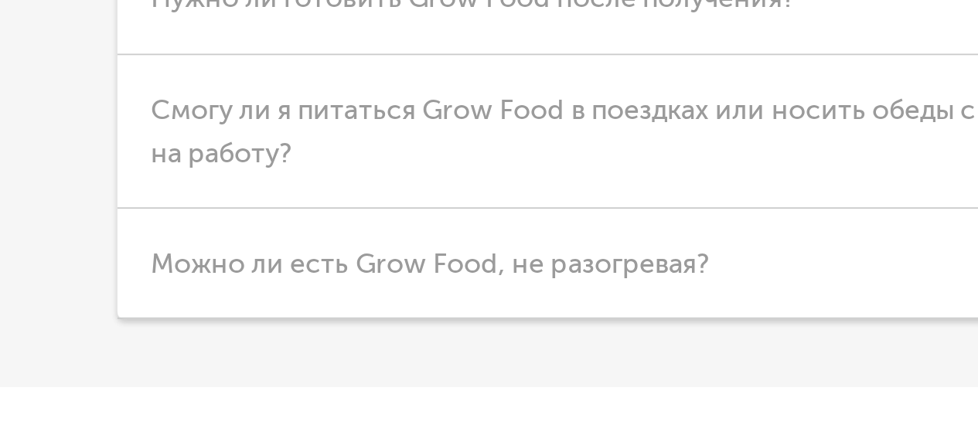
scroll to position [3553, 0]
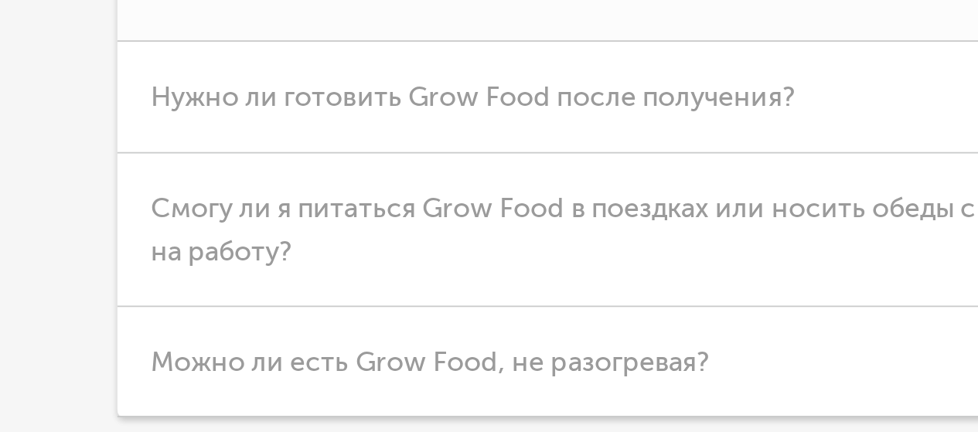
click at [438, 107] on span "Можно ли разогревать еду прямо в контейнере?" at bounding box center [403, 98] width 319 height 17
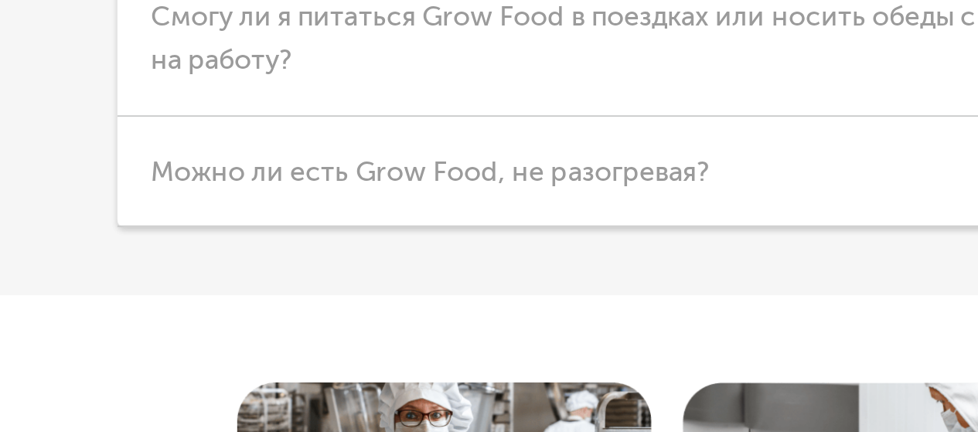
click at [450, 162] on span "Нужно ли готовить Grow Food после получения?" at bounding box center [404, 153] width 321 height 17
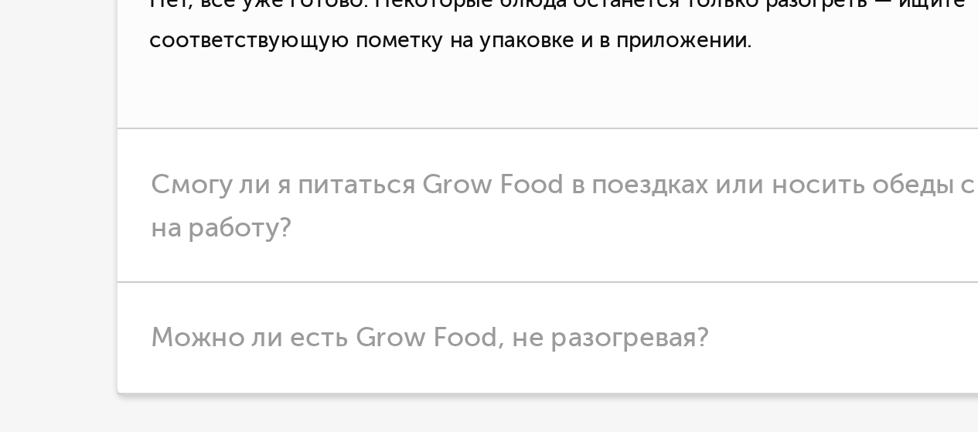
click at [450, 162] on span "Нужно ли готовить Grow Food после получения?" at bounding box center [404, 153] width 321 height 17
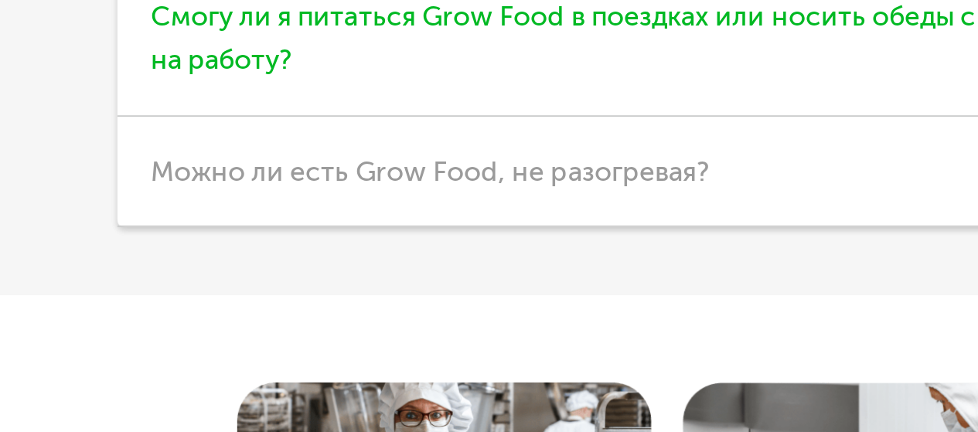
scroll to position [3578, 0]
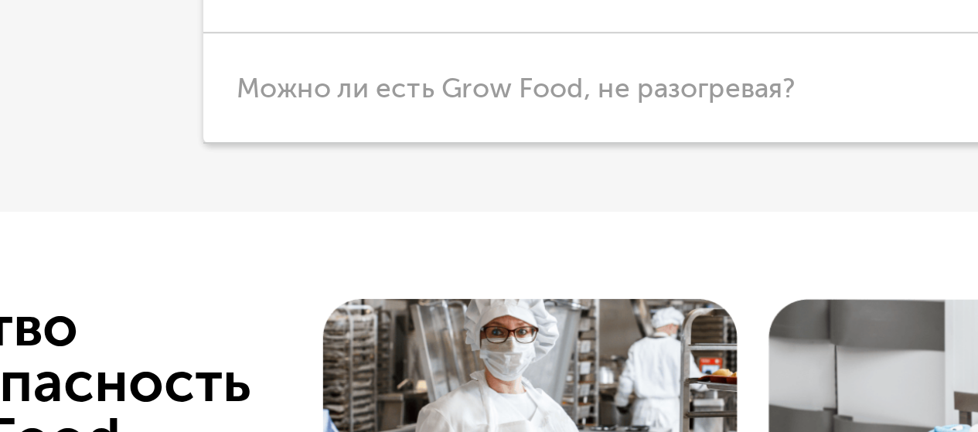
click at [363, 213] on span "Смогу ли я питаться Grow Food в поездках или носить обеды с собой на работу?" at bounding box center [471, 194] width 455 height 39
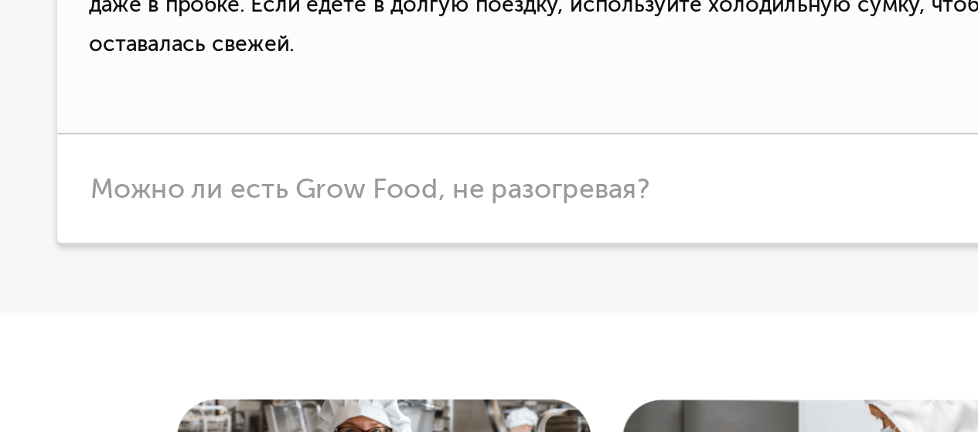
scroll to position [3630, 0]
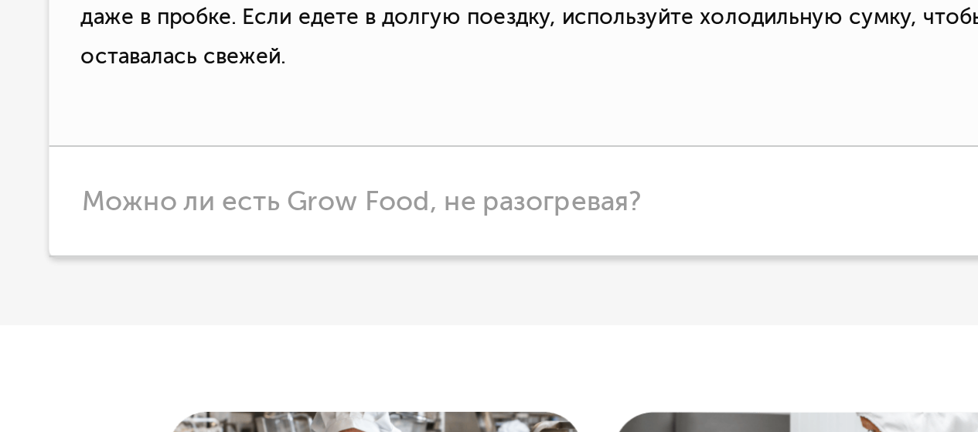
click at [387, 162] on span "Смогу ли я питаться Grow Food в поездках или носить обеды с собой на работу?" at bounding box center [471, 142] width 455 height 39
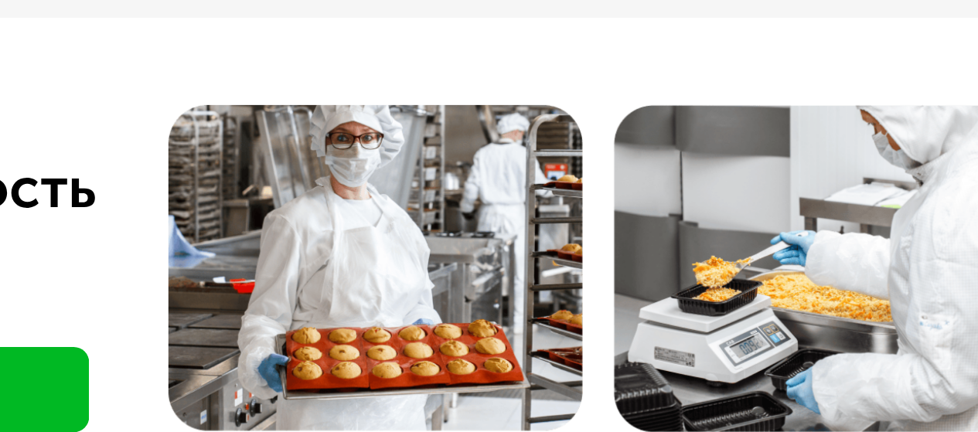
scroll to position [3674, 0]
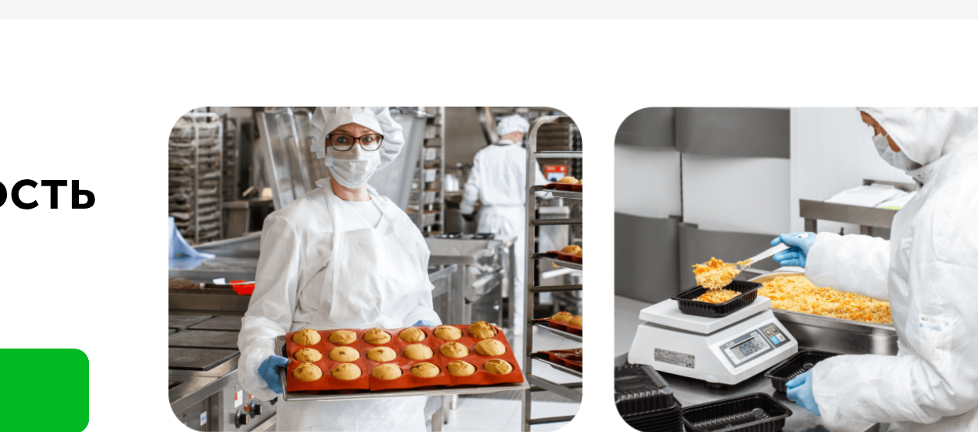
click at [400, 173] on span "Можно ли есть Grow Food, не разогревая?" at bounding box center [383, 164] width 278 height 17
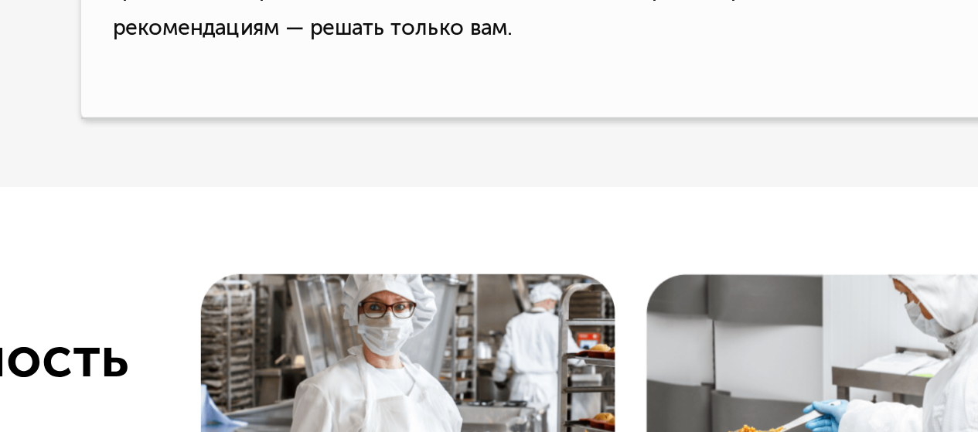
click at [383, 173] on span "Можно ли есть Grow Food, не разогревая?" at bounding box center [383, 164] width 278 height 17
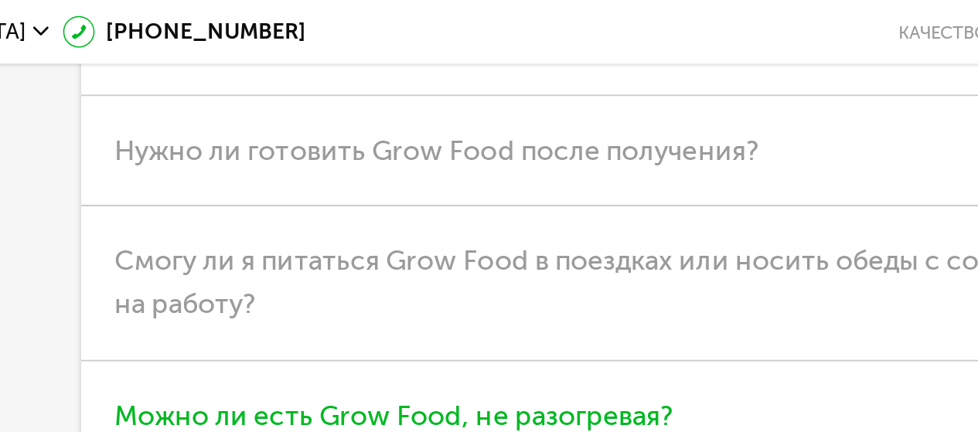
scroll to position [3508, 0]
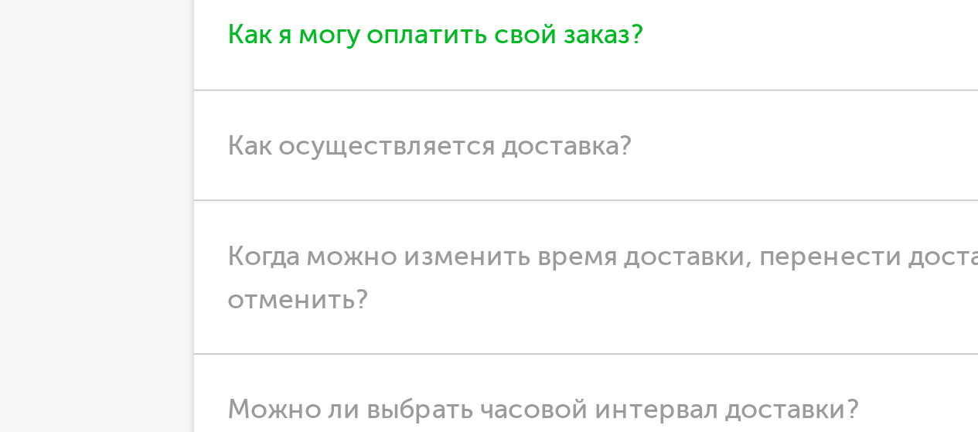
click at [380, 96] on span "Как я могу оплатить свой заказ?" at bounding box center [347, 87] width 207 height 17
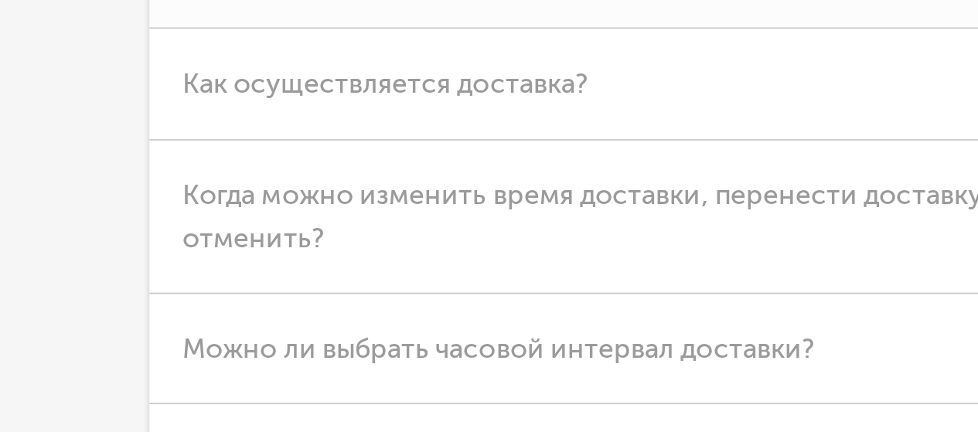
scroll to position [3535, 0]
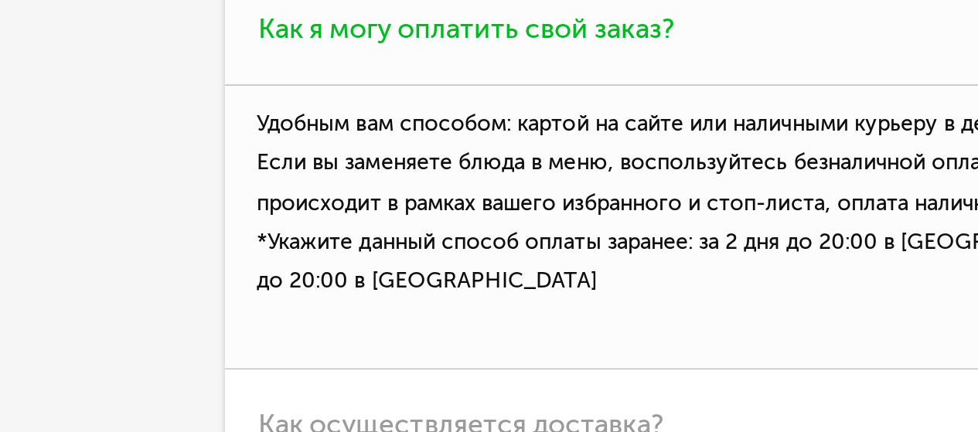
click at [268, 70] on span "Как я могу оплатить свой заказ?" at bounding box center [347, 61] width 207 height 17
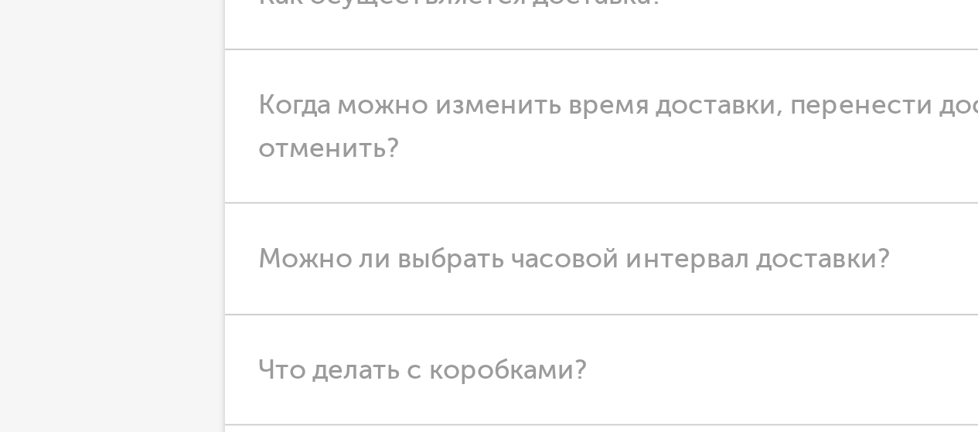
scroll to position [3535, 0]
click at [332, 125] on span "Как осуществляется доставка?" at bounding box center [345, 116] width 202 height 17
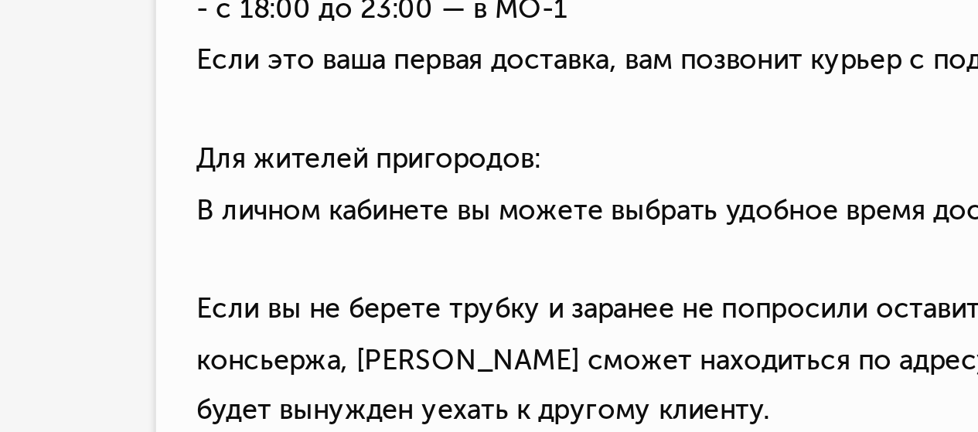
scroll to position [3612, 0]
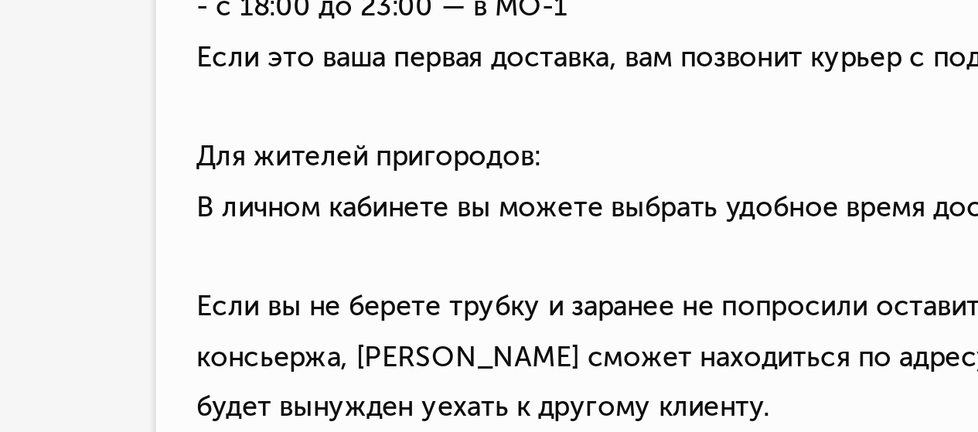
click at [342, 207] on p "Мы привозим еду каждые 2 дня в выбранный вами 2-часовой интервал. - с 6:00 до 1…" at bounding box center [489, 216] width 522 height 298
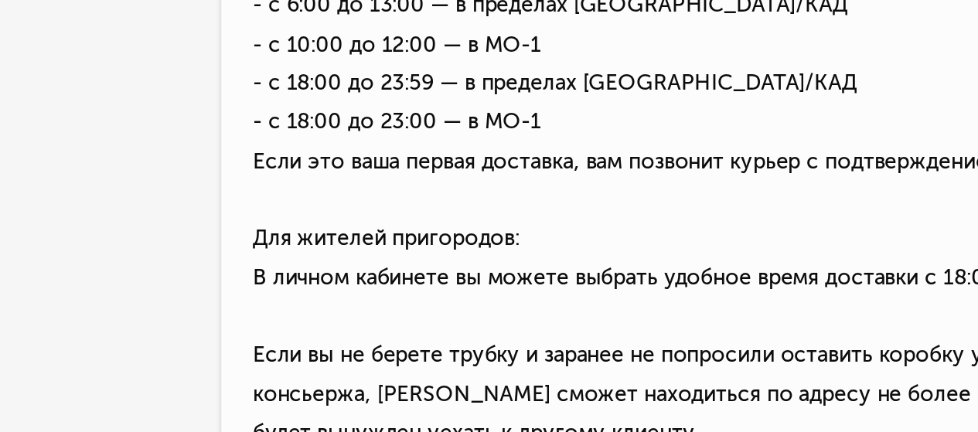
click at [347, 48] on span "Как осуществляется доставка?" at bounding box center [345, 39] width 202 height 17
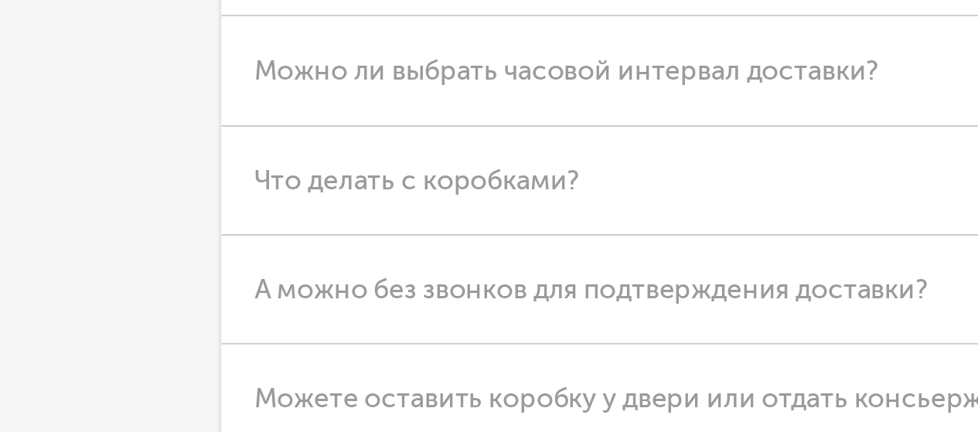
scroll to position [3611, 0]
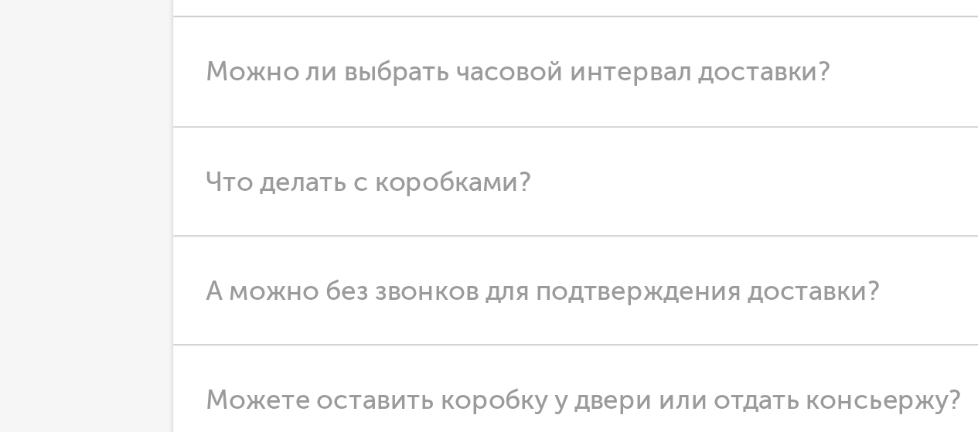
click at [377, 124] on span "Когда можно изменить время доставки, перенести доставку или отменить?" at bounding box center [457, 105] width 426 height 39
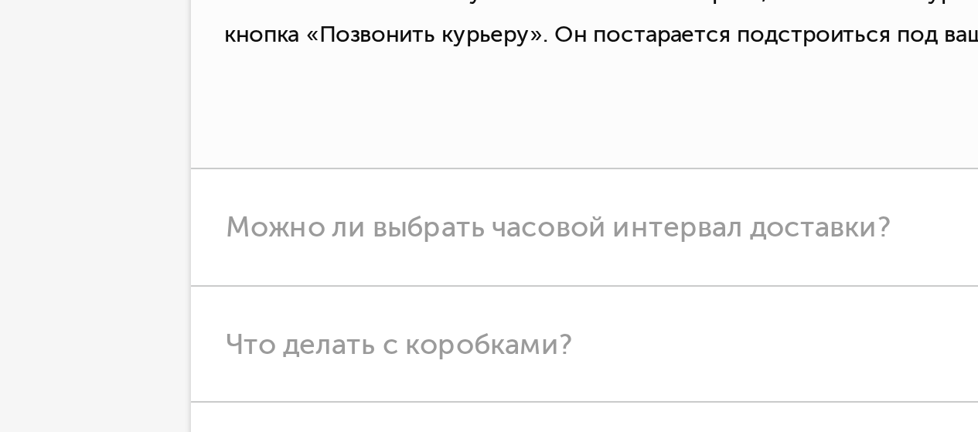
scroll to position [3612, 0]
click at [363, 144] on h3 "Когда можно изменить время доставки, перенести доставку или отменить?" at bounding box center [489, 105] width 522 height 77
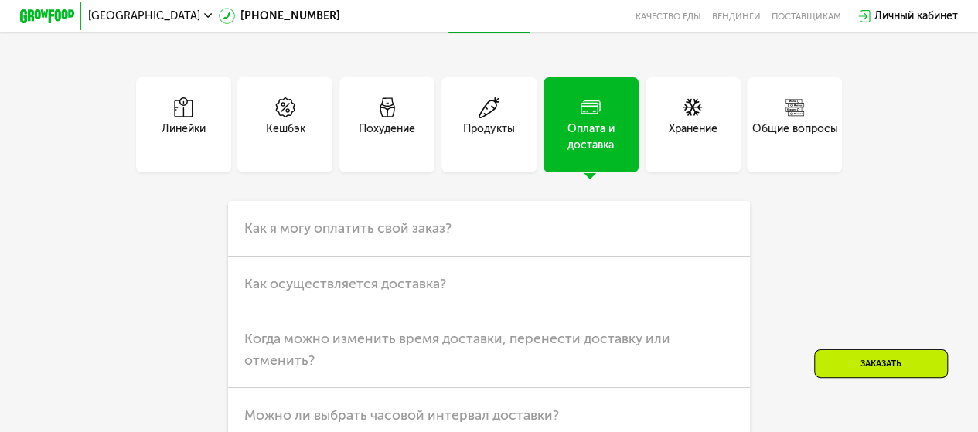
scroll to position [3370, 0]
click at [500, 151] on div "Продукты" at bounding box center [489, 134] width 52 height 32
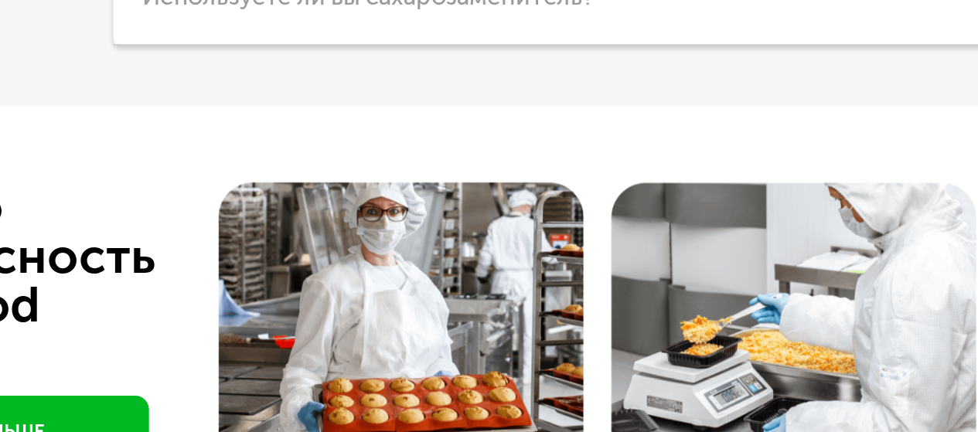
scroll to position [3518, 0]
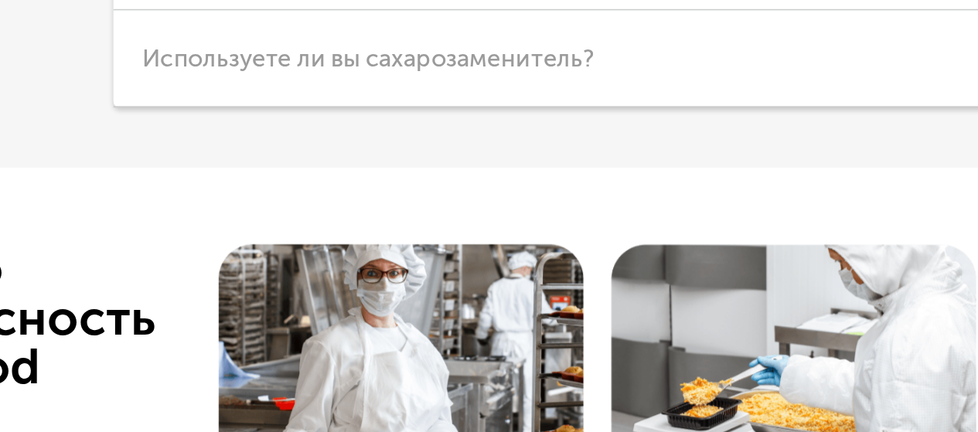
click at [397, 105] on h3 "Какие продукты вы используете?" at bounding box center [489, 77] width 522 height 55
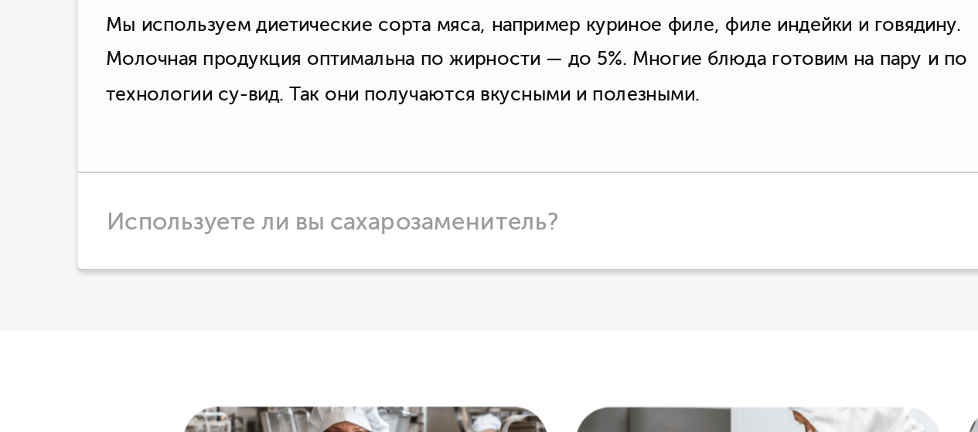
click at [352, 86] on span "Какие продукты вы используете?" at bounding box center [352, 77] width 216 height 17
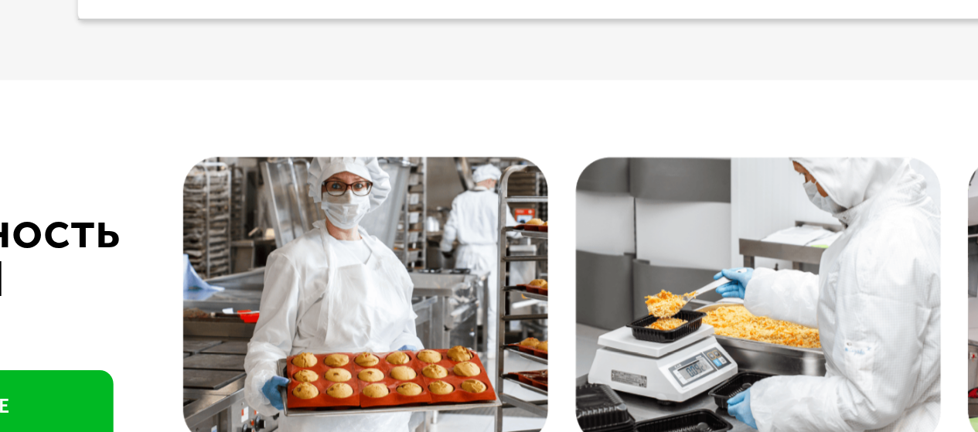
click at [360, 141] on span "Используете ли вы сахарозаменитель?" at bounding box center [371, 132] width 255 height 17
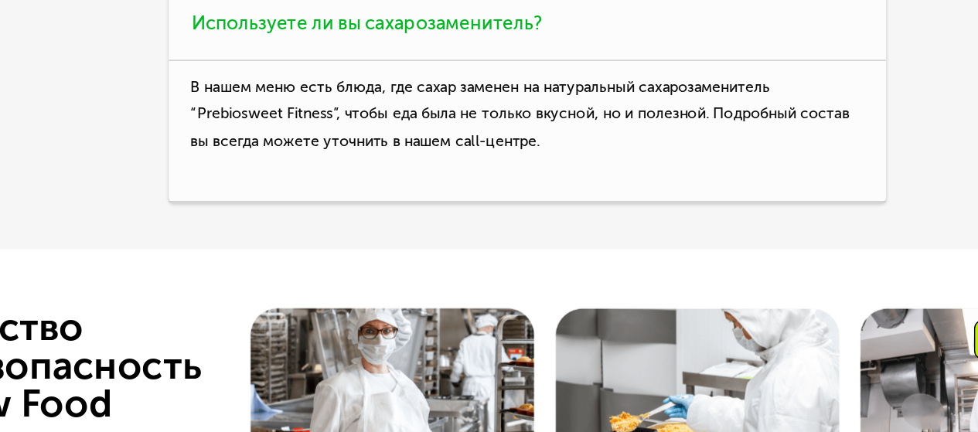
click at [320, 161] on h3 "Используете ли вы сахарозаменитель?" at bounding box center [489, 133] width 522 height 55
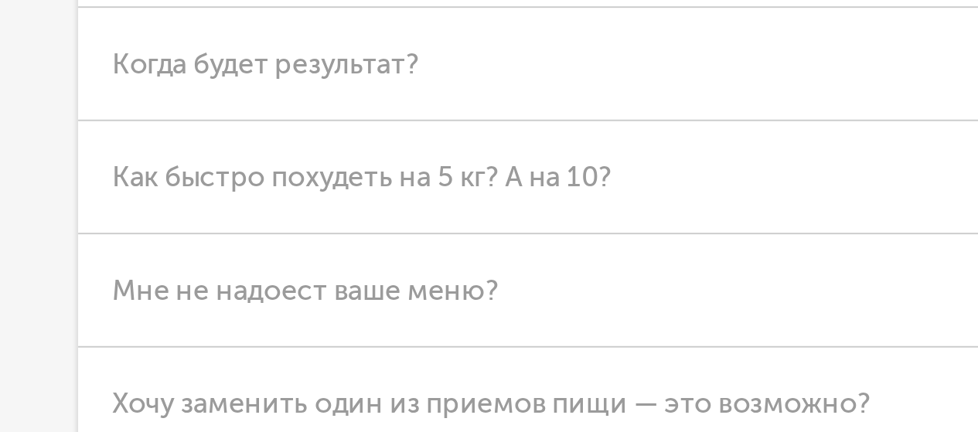
click at [370, 86] on span "Сколько мне нужно калорий, чтобы похудеть?" at bounding box center [396, 77] width 304 height 17
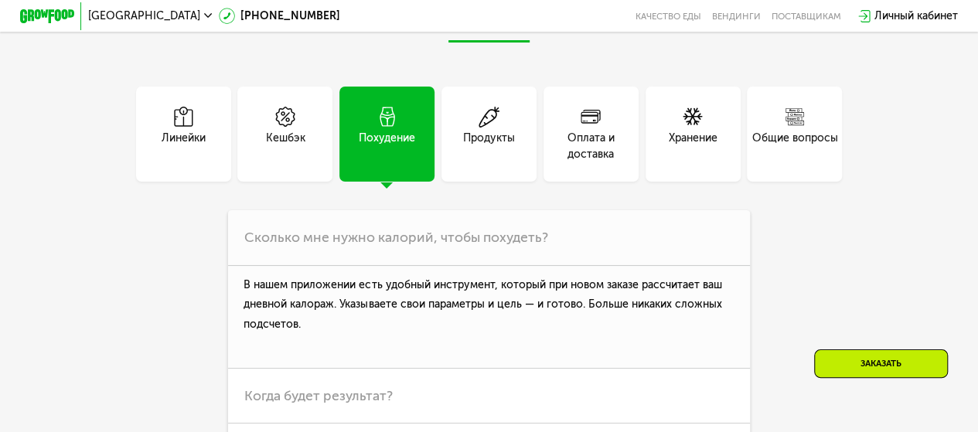
click at [400, 162] on div "Похудение" at bounding box center [387, 146] width 56 height 32
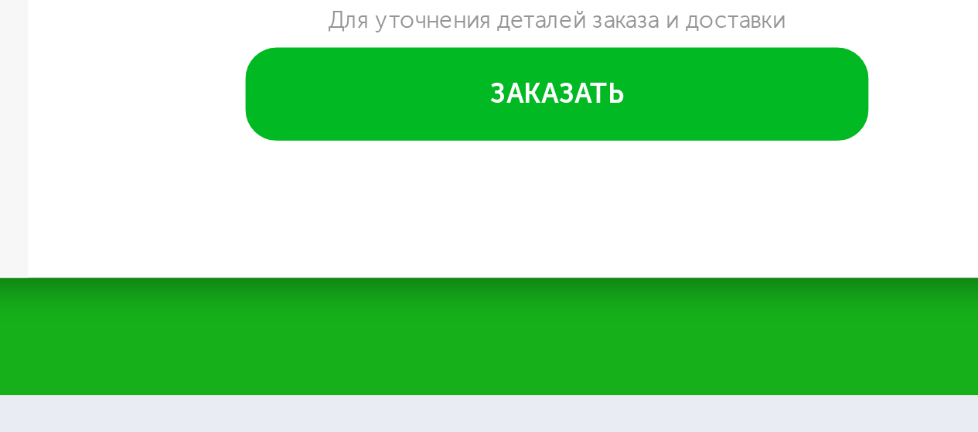
scroll to position [1636, 0]
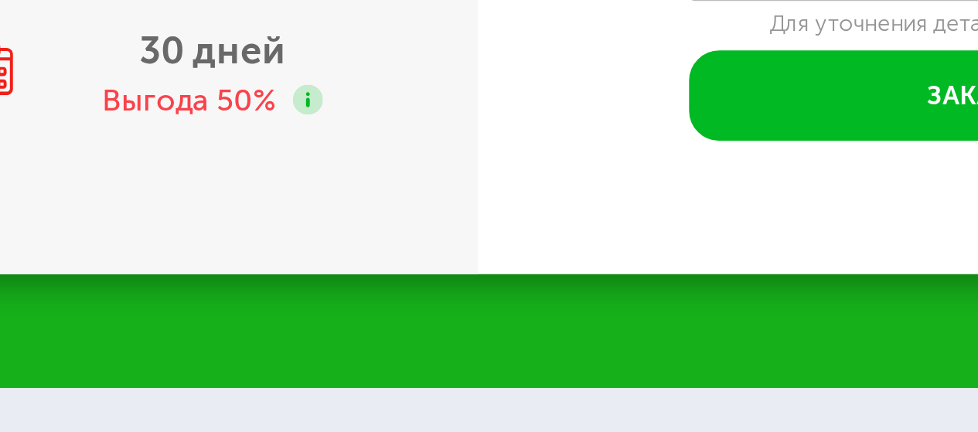
click at [339, 15] on use at bounding box center [344, 9] width 11 height 11
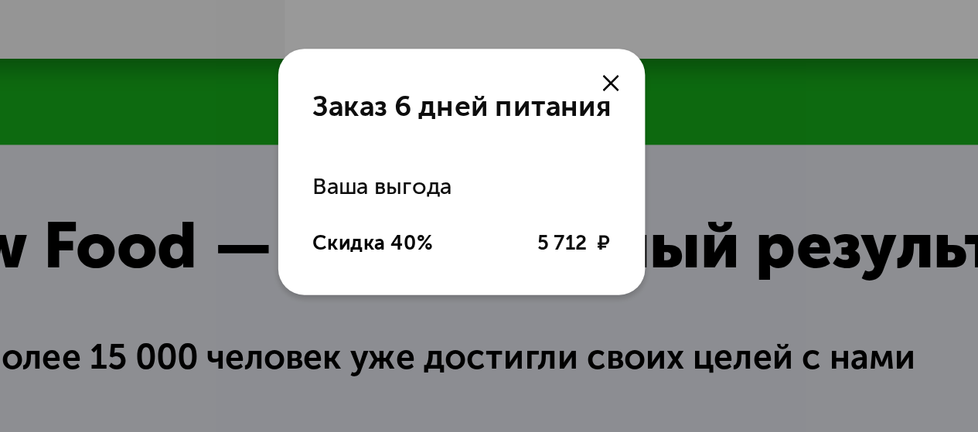
scroll to position [1635, 0]
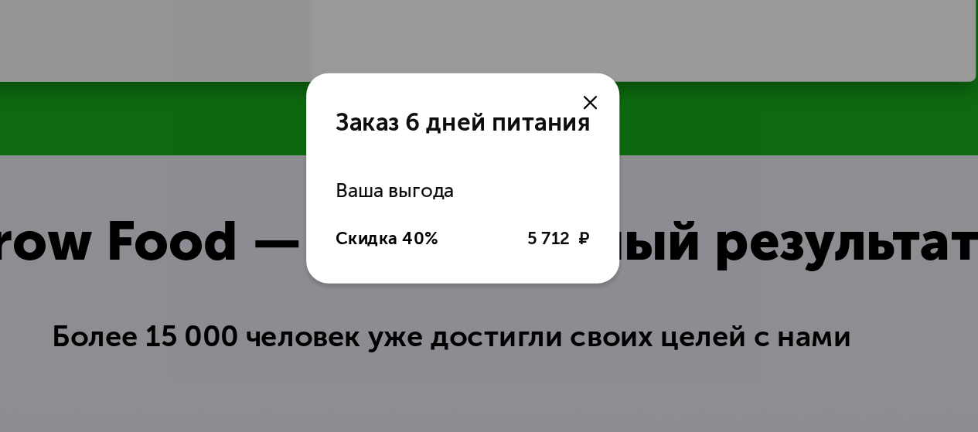
click at [564, 175] on div at bounding box center [560, 174] width 32 height 32
click at [560, 175] on icon at bounding box center [560, 174] width 9 height 9
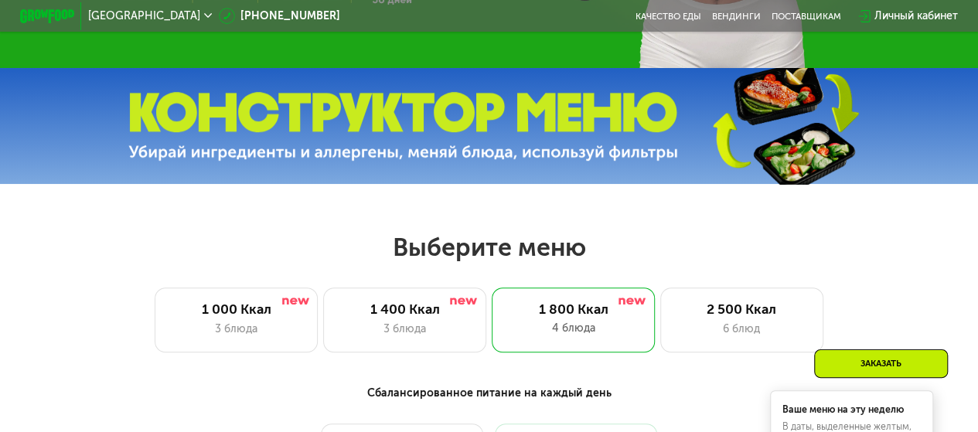
scroll to position [285, 0]
